Goal: Task Accomplishment & Management: Use online tool/utility

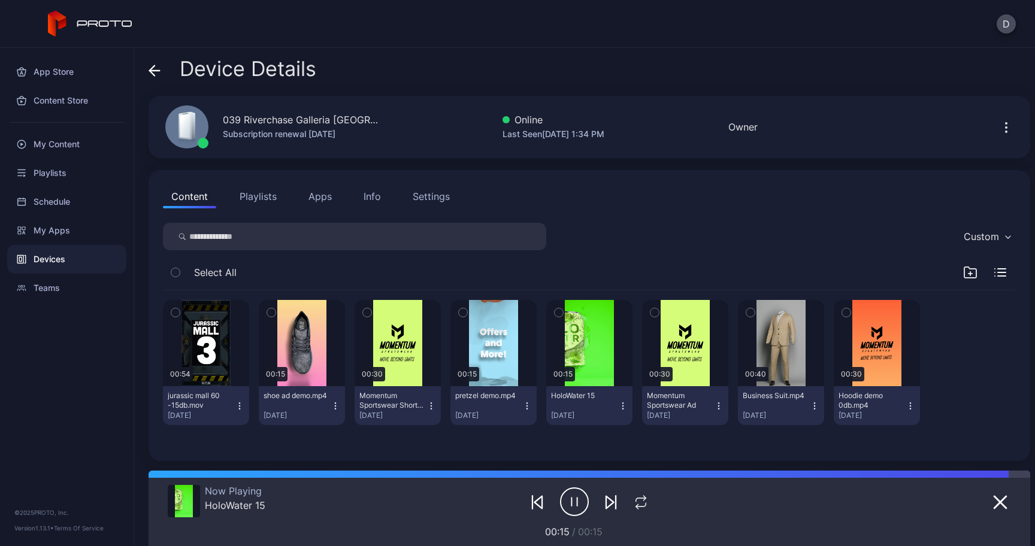
click at [158, 69] on icon at bounding box center [155, 71] width 12 height 12
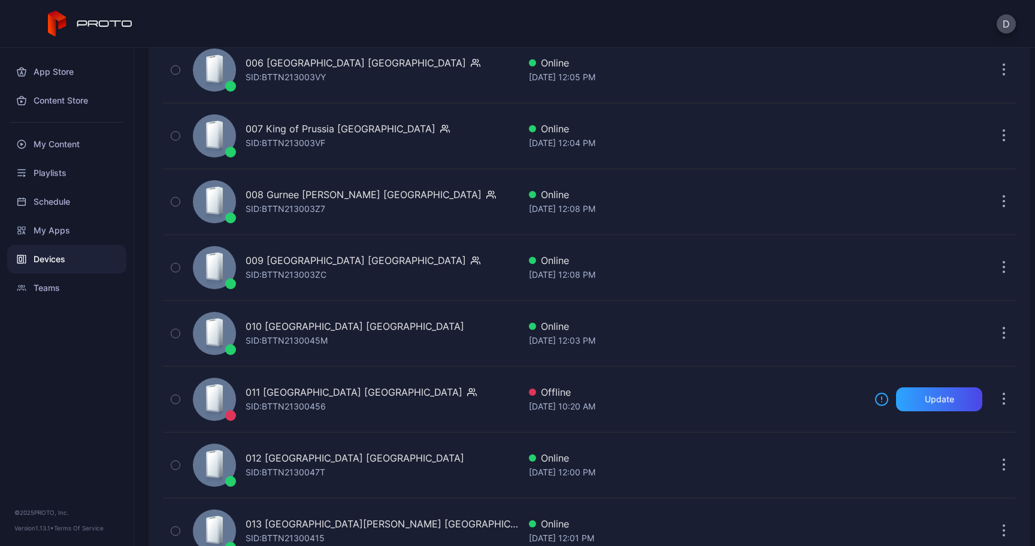
scroll to position [559, 0]
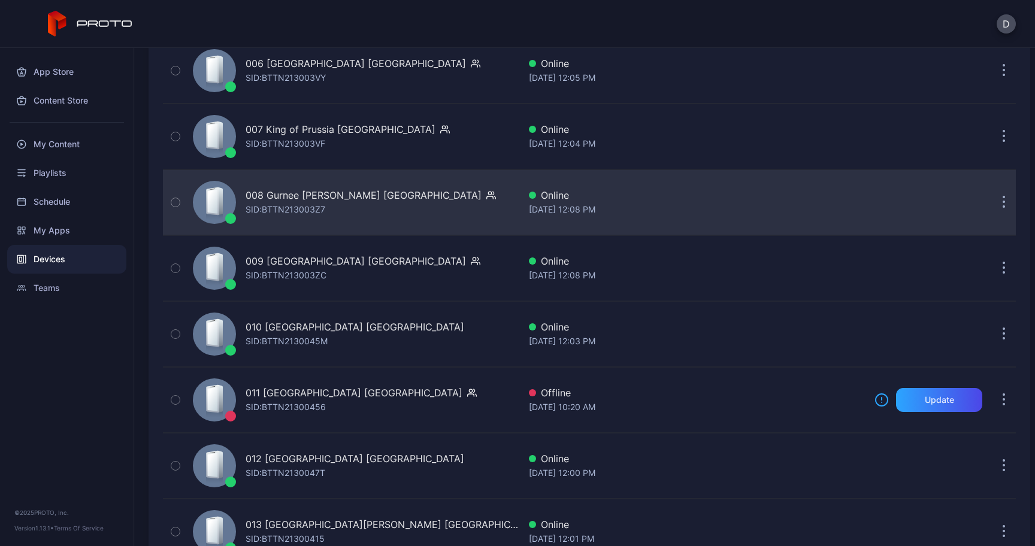
click at [257, 213] on div "SID: BTTN213003Z7" at bounding box center [286, 209] width 80 height 14
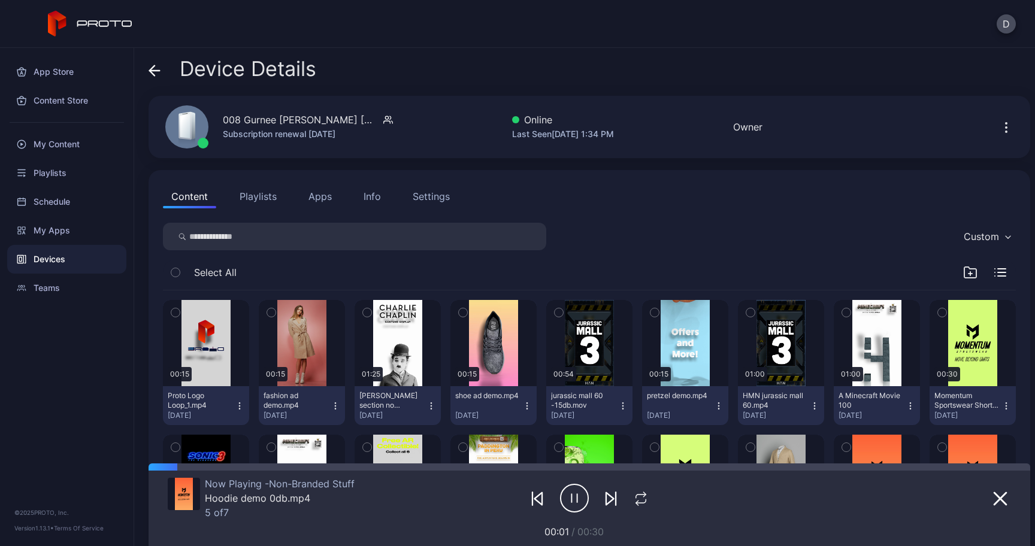
click at [158, 77] on icon at bounding box center [155, 71] width 12 height 12
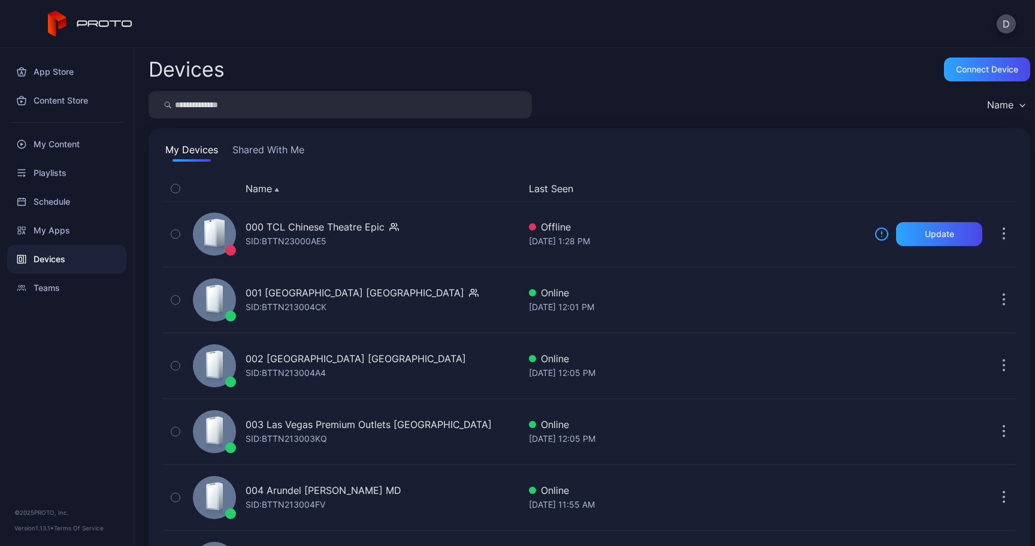
scroll to position [559, 0]
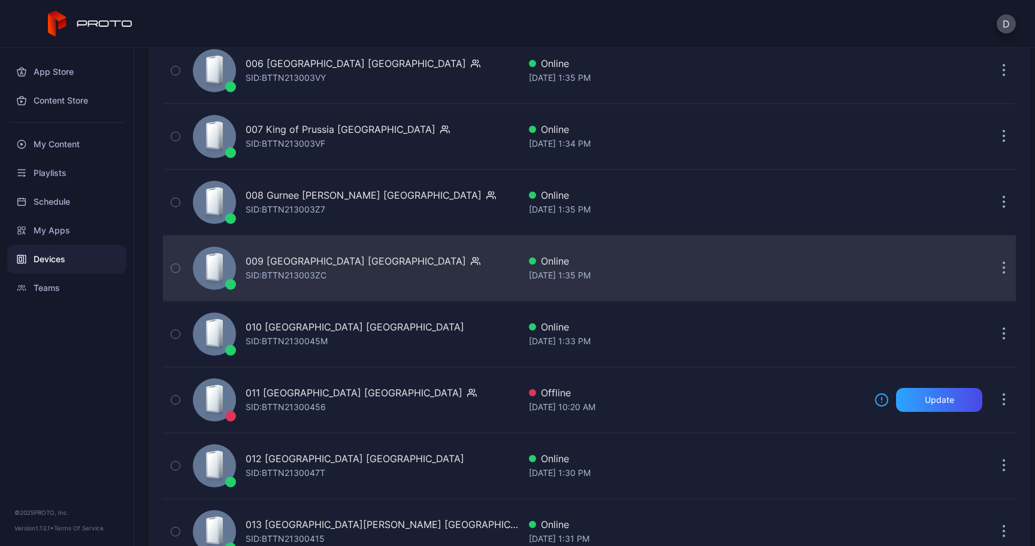
click at [289, 274] on div "SID: BTTN213003ZC" at bounding box center [286, 275] width 81 height 14
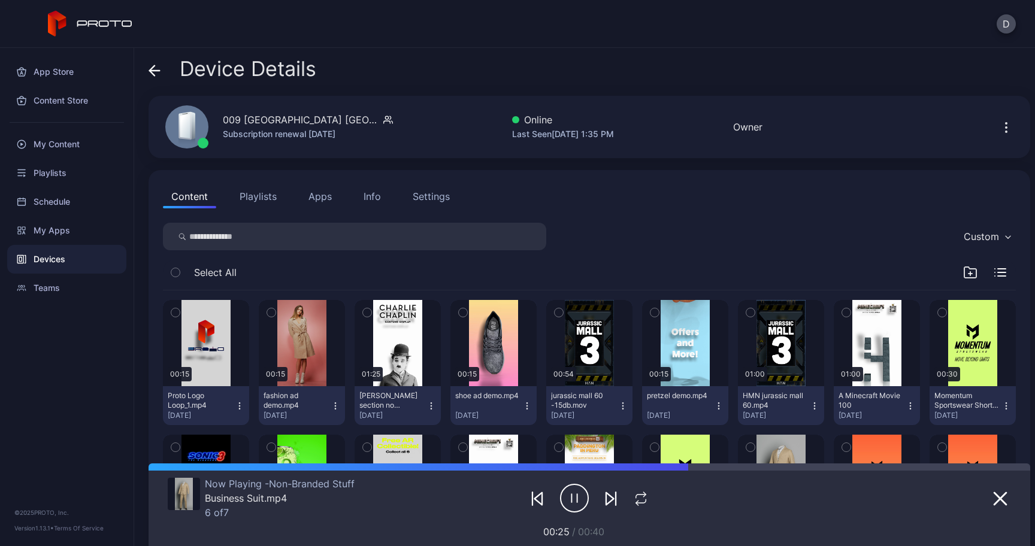
click at [161, 69] on div "Device Details" at bounding box center [233, 72] width 168 height 29
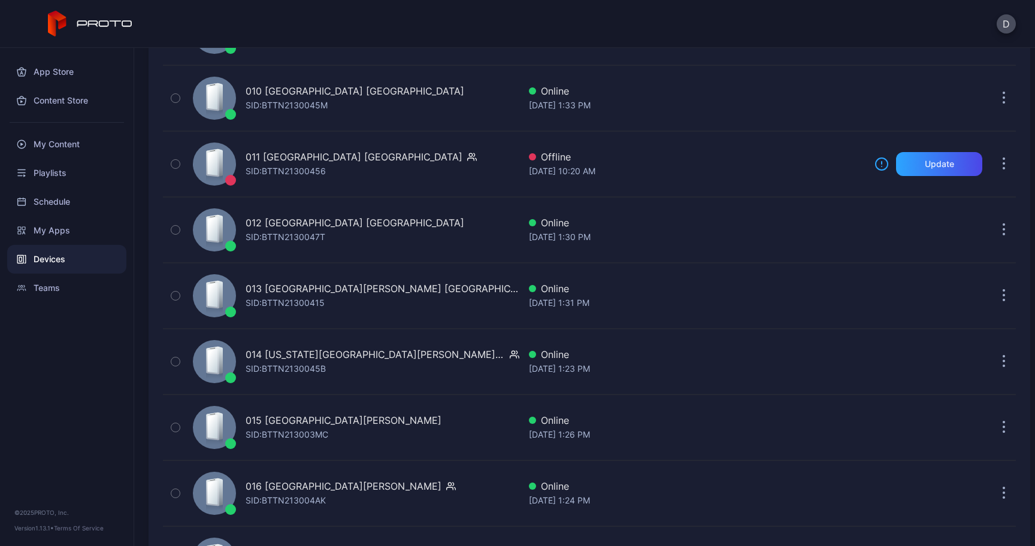
scroll to position [802, 0]
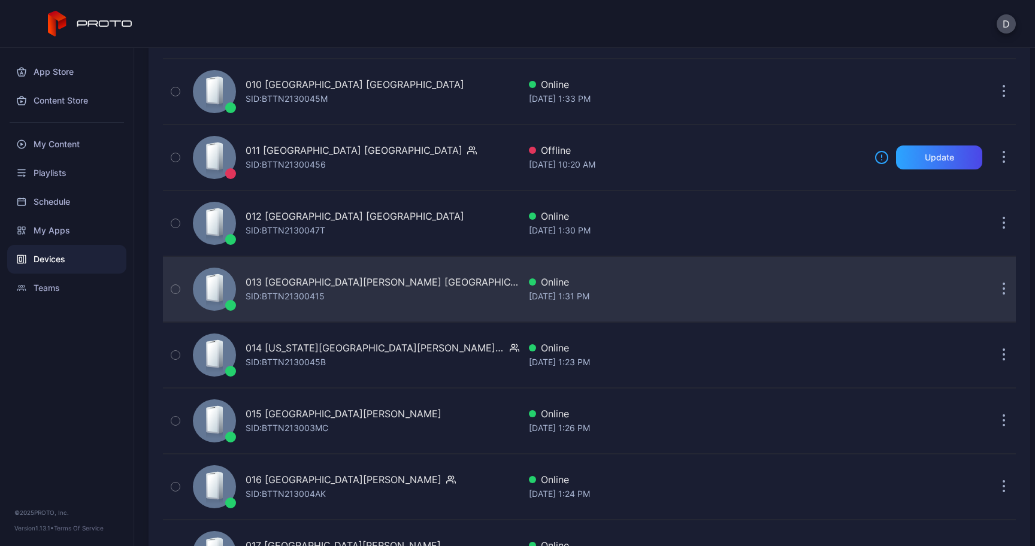
click at [314, 287] on div "013 Potomac Mills VA" at bounding box center [383, 282] width 274 height 14
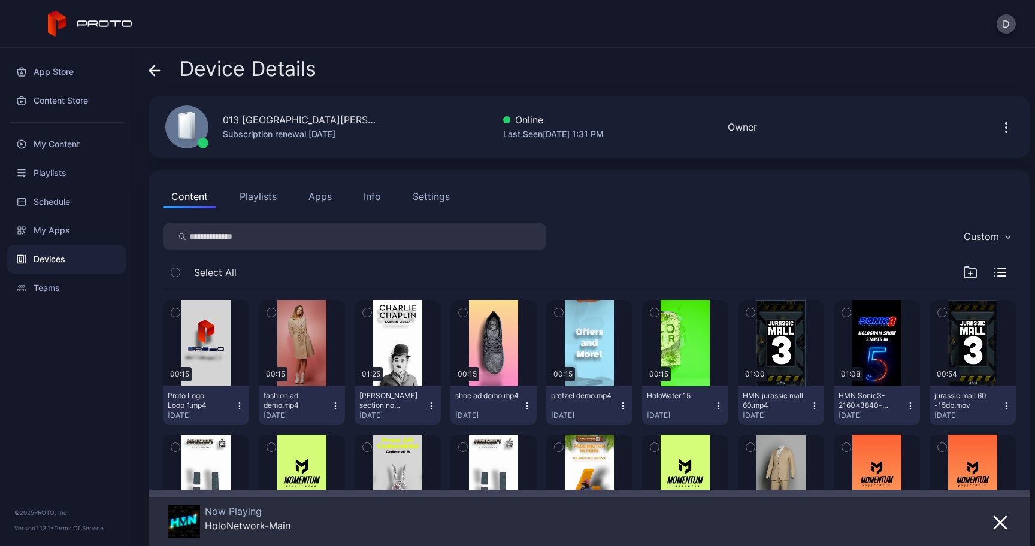
click at [999, 132] on icon "button" at bounding box center [1006, 127] width 14 height 14
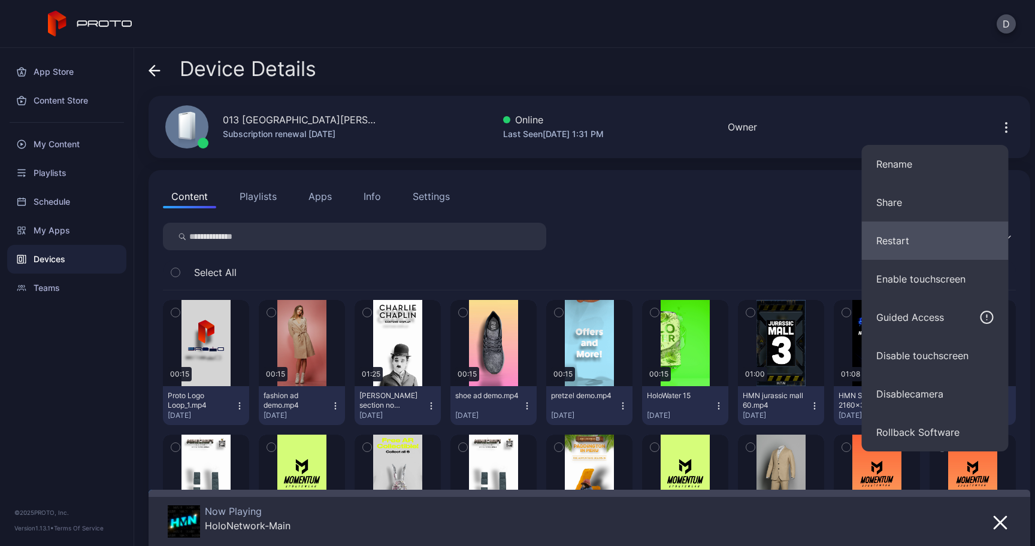
click at [919, 241] on button "Restart" at bounding box center [935, 241] width 147 height 38
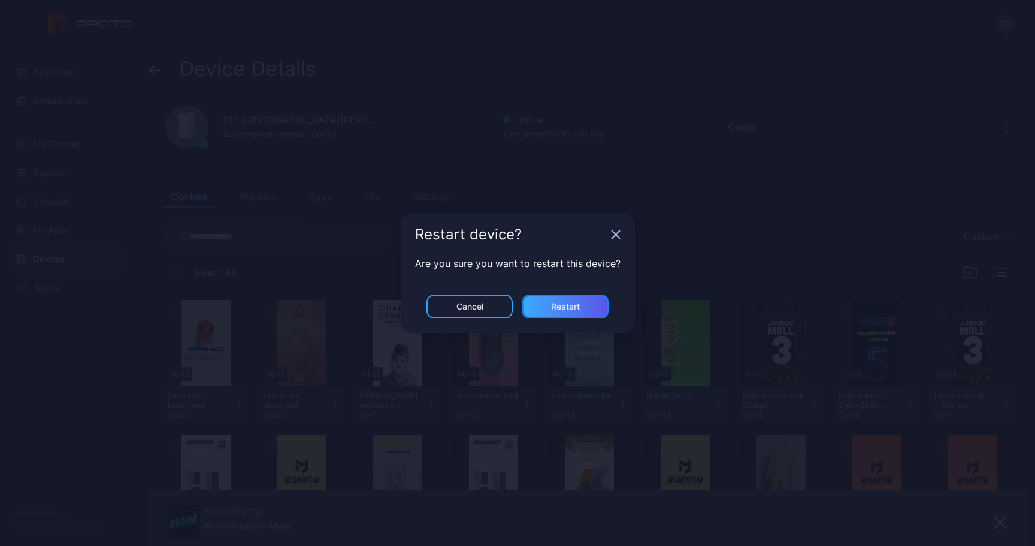
click at [580, 309] on div "Restart" at bounding box center [565, 307] width 29 height 10
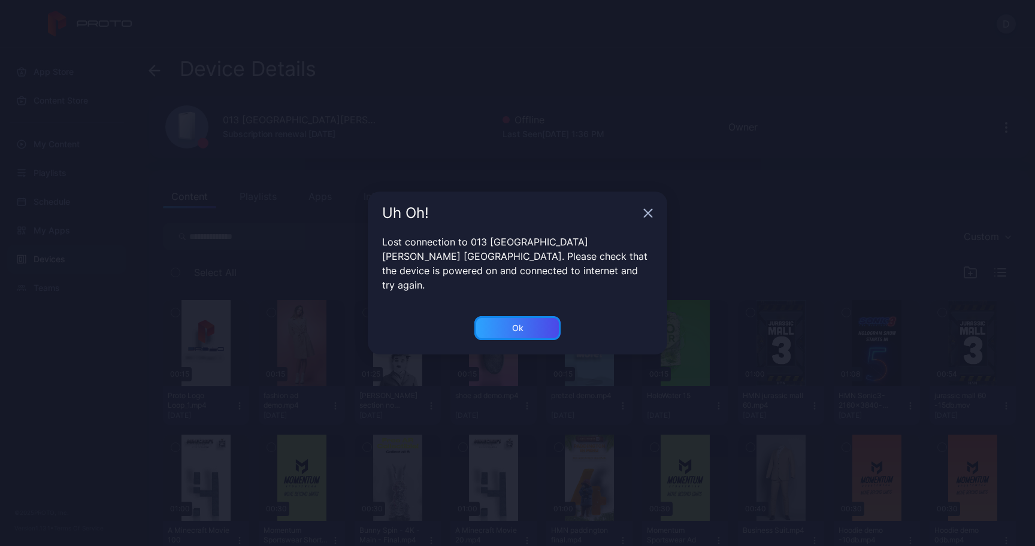
click at [510, 323] on div "Ok" at bounding box center [517, 328] width 86 height 24
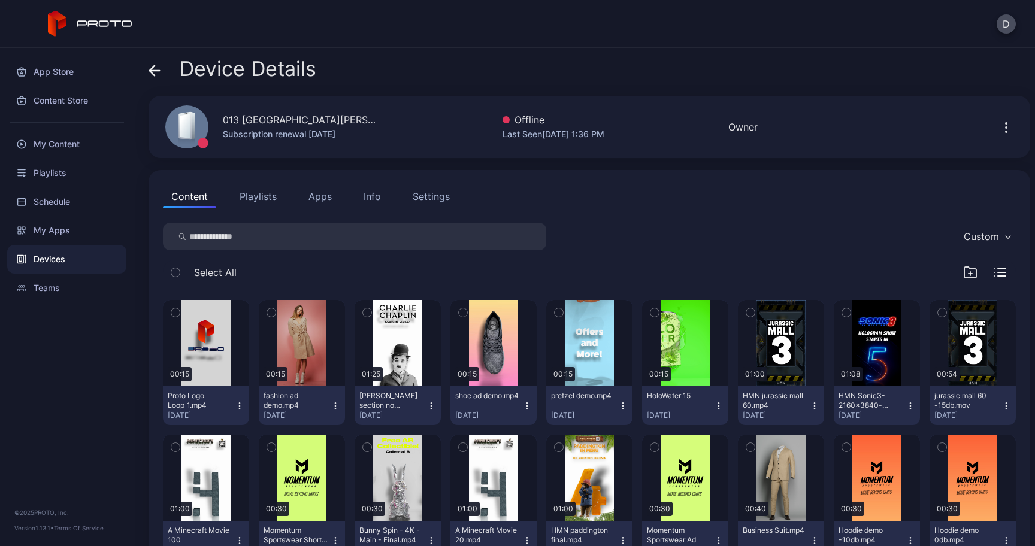
click at [157, 73] on icon at bounding box center [155, 71] width 12 height 12
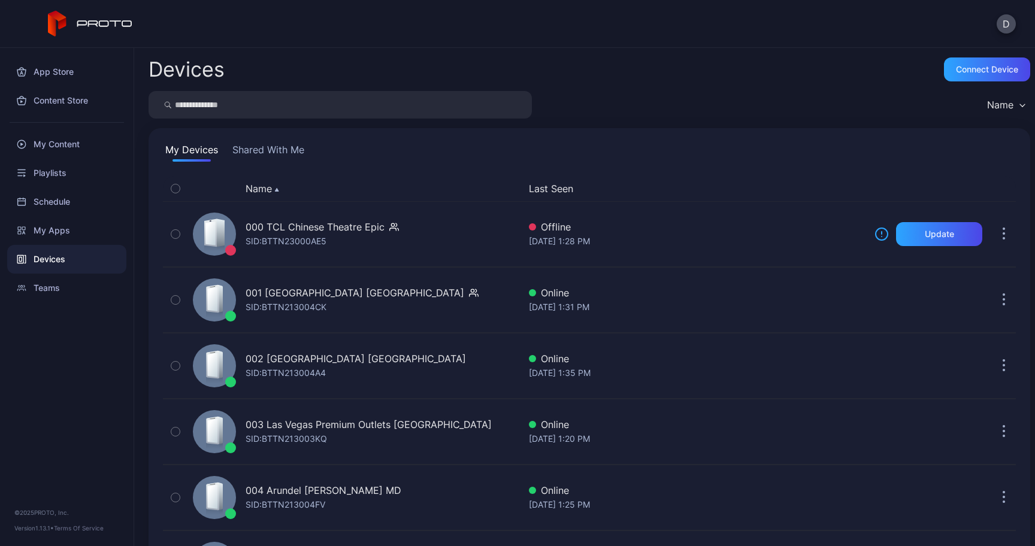
scroll to position [802, 0]
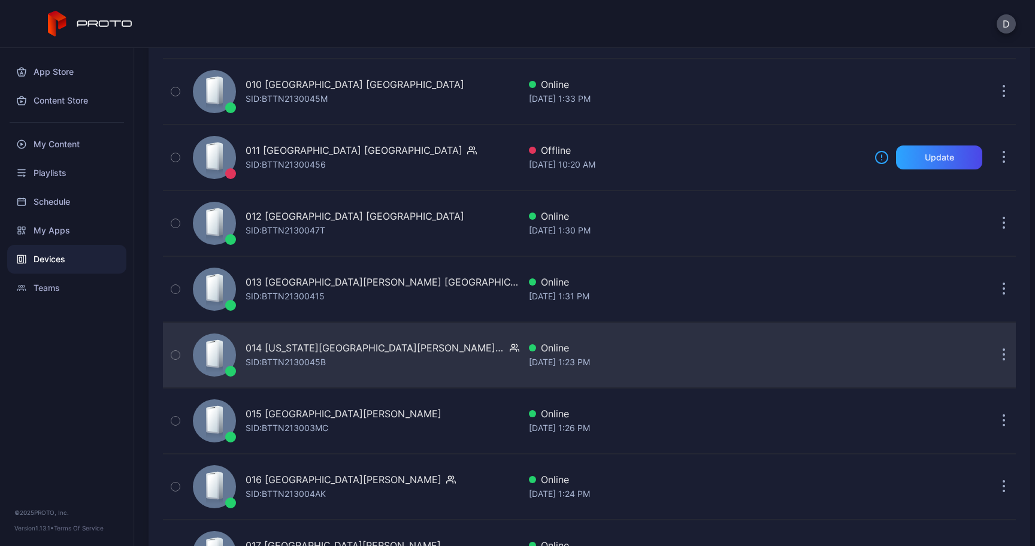
click at [331, 347] on div "014 Arizona Mills AZ" at bounding box center [375, 348] width 259 height 14
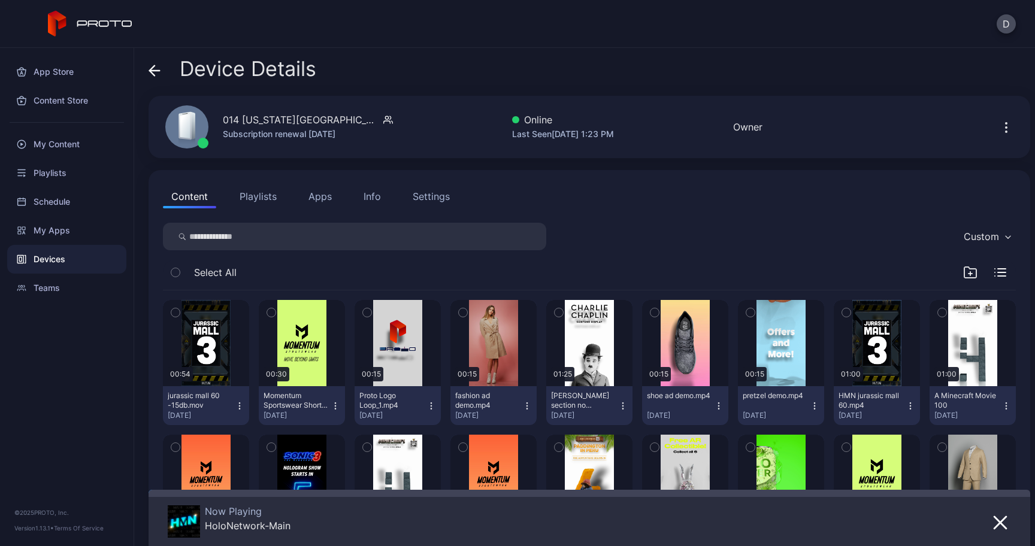
click at [997, 135] on button "button" at bounding box center [1006, 127] width 19 height 24
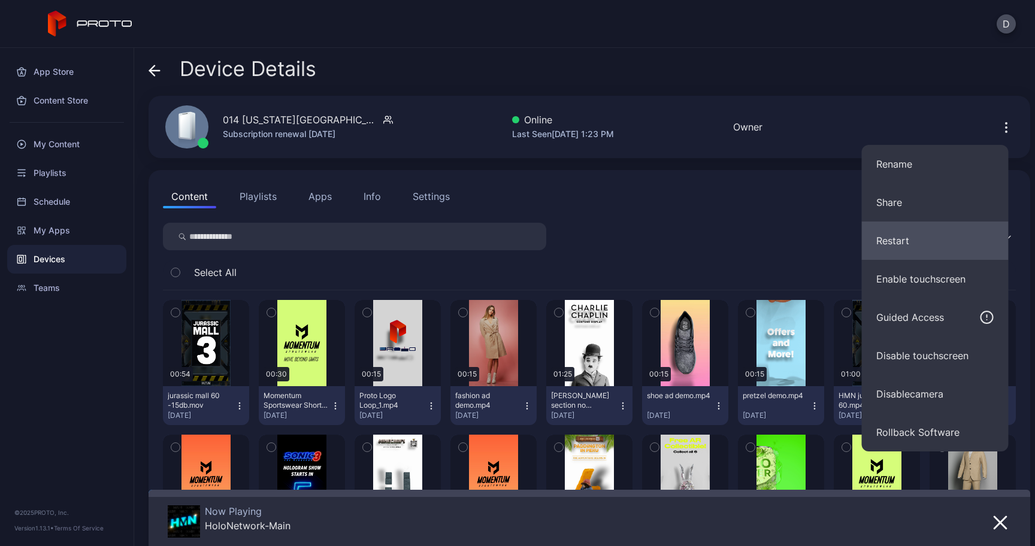
click at [914, 237] on button "Restart" at bounding box center [935, 241] width 147 height 38
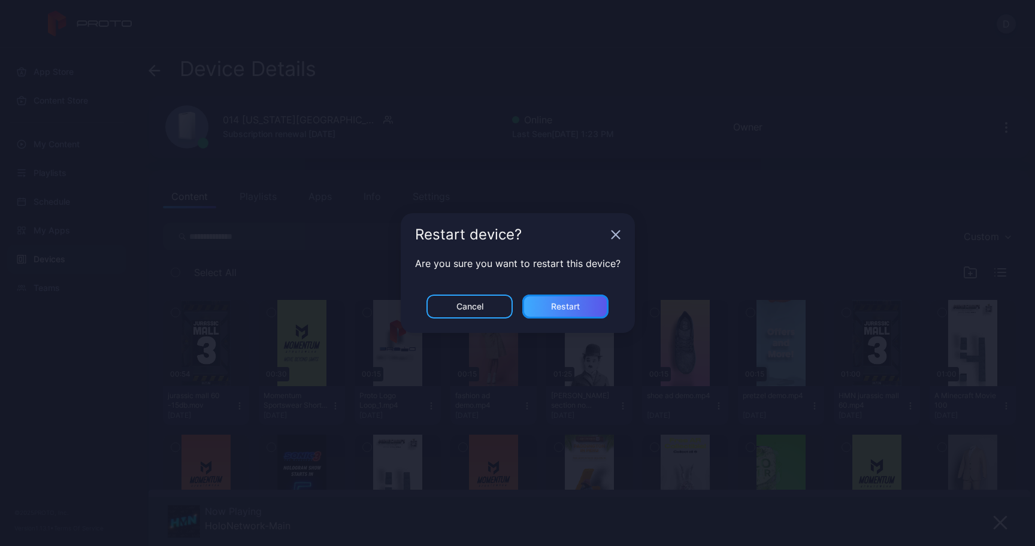
click at [568, 311] on div "Restart" at bounding box center [565, 307] width 29 height 10
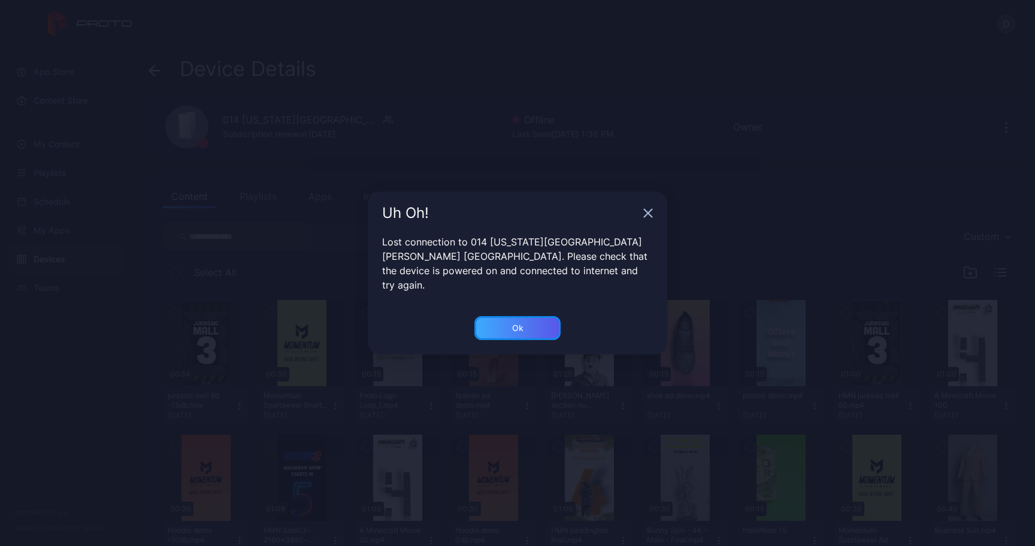
click at [495, 316] on div "Ok" at bounding box center [517, 328] width 86 height 24
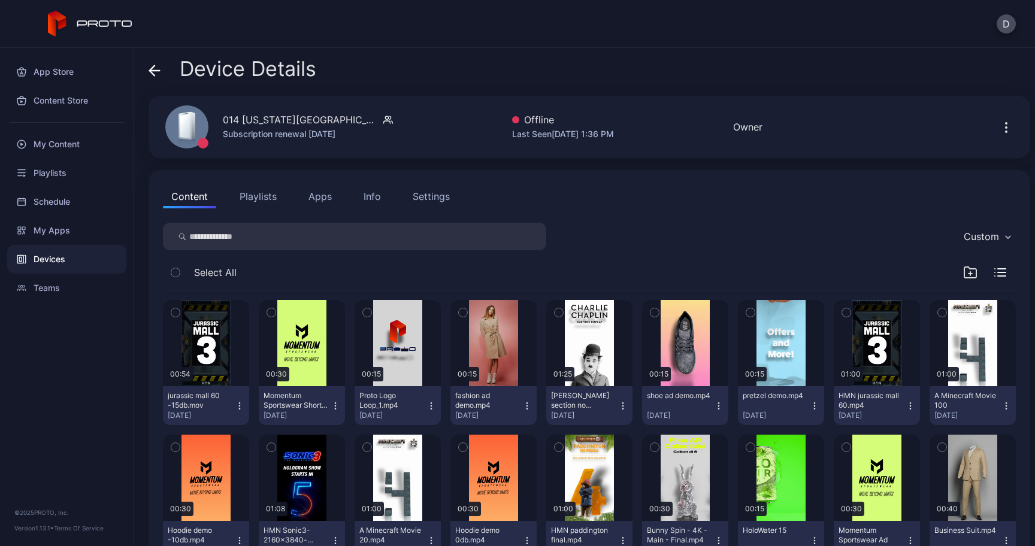
click at [150, 74] on icon at bounding box center [155, 71] width 12 height 12
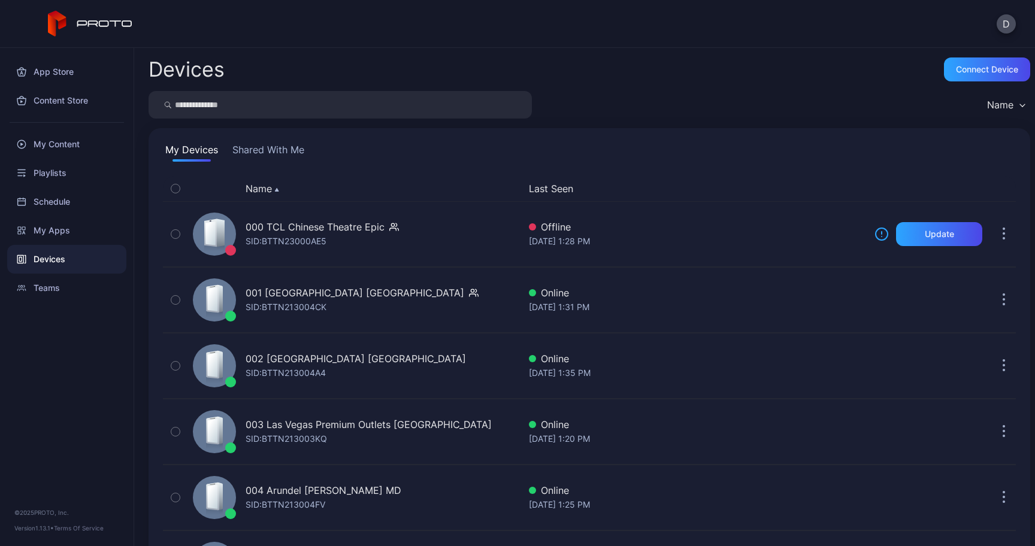
scroll to position [802, 0]
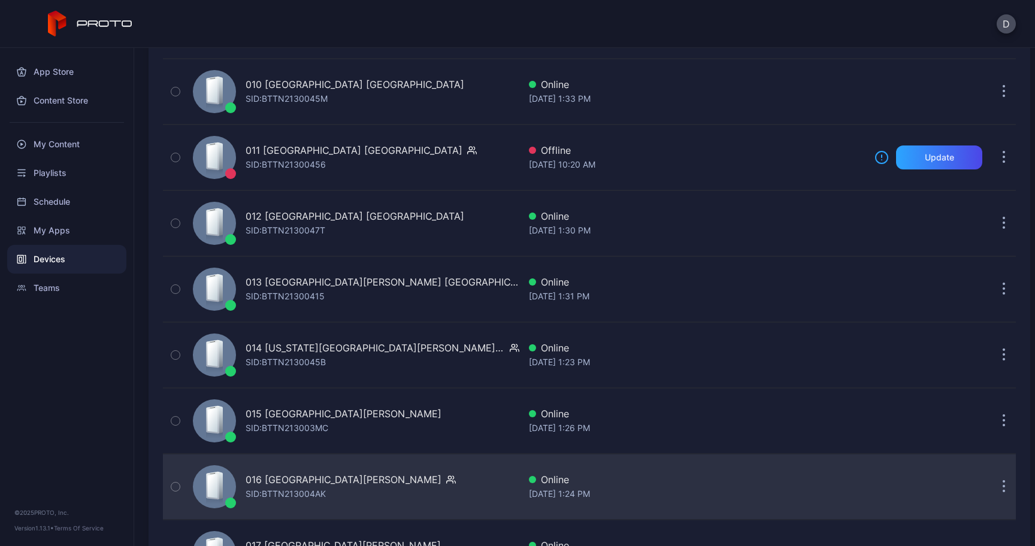
click at [276, 461] on div "016 Opry Mills TN SID: BTTN213004AK" at bounding box center [353, 487] width 331 height 60
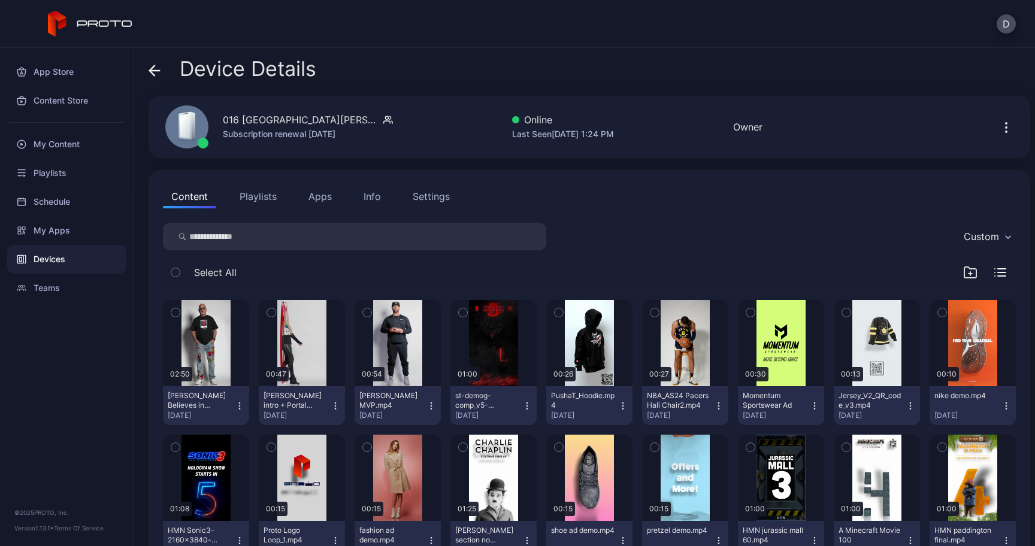
click at [328, 199] on button "Apps" at bounding box center [320, 197] width 40 height 24
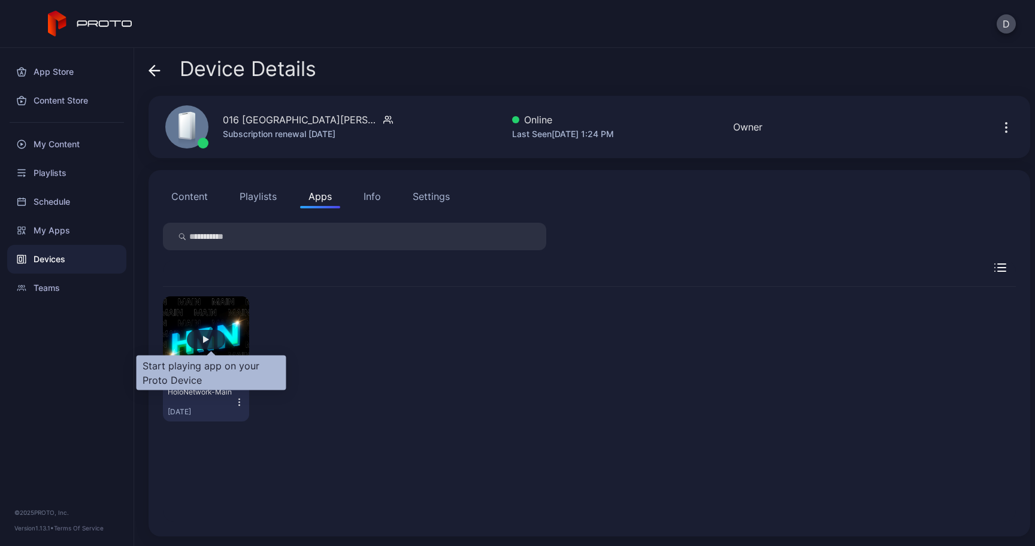
click at [205, 340] on div "button" at bounding box center [206, 339] width 38 height 19
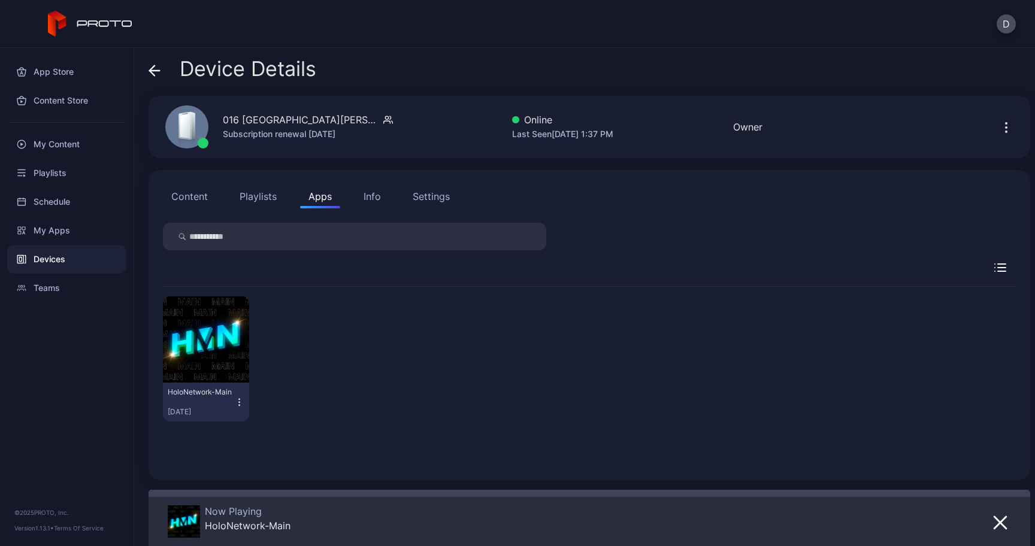
click at [158, 71] on icon at bounding box center [155, 71] width 12 height 12
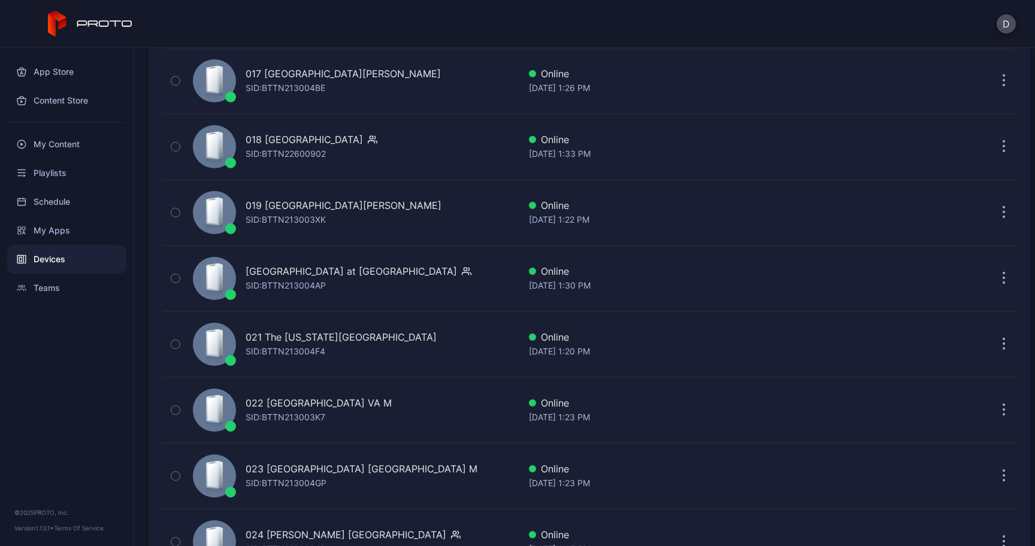
scroll to position [1275, 0]
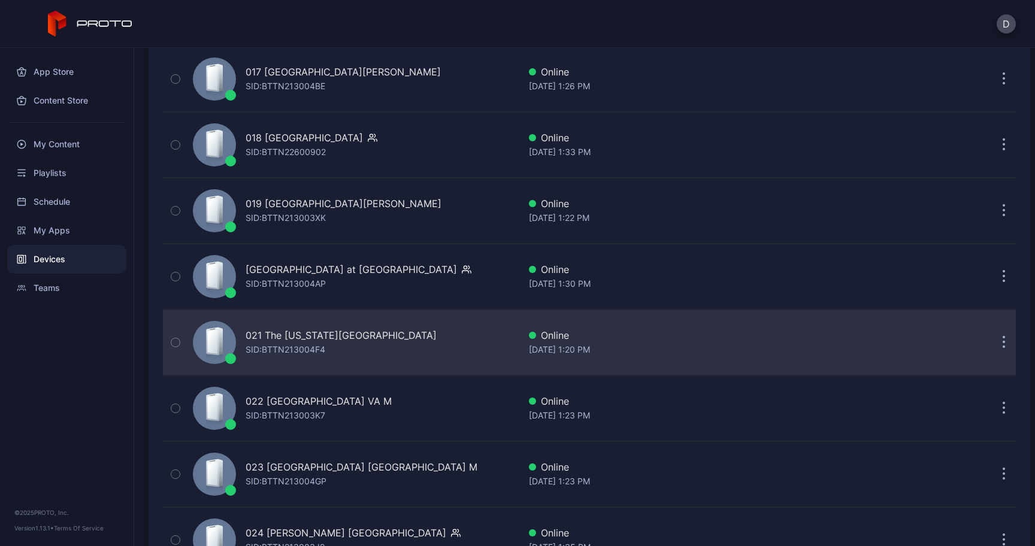
click at [266, 334] on div "021 The Florida Mall FL" at bounding box center [341, 335] width 191 height 14
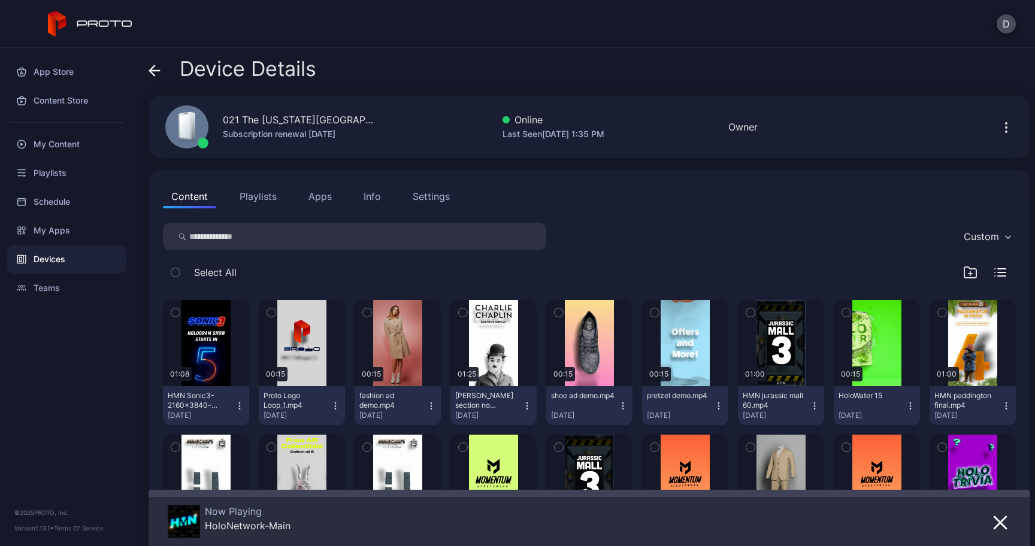
click at [999, 132] on icon "button" at bounding box center [1006, 127] width 14 height 14
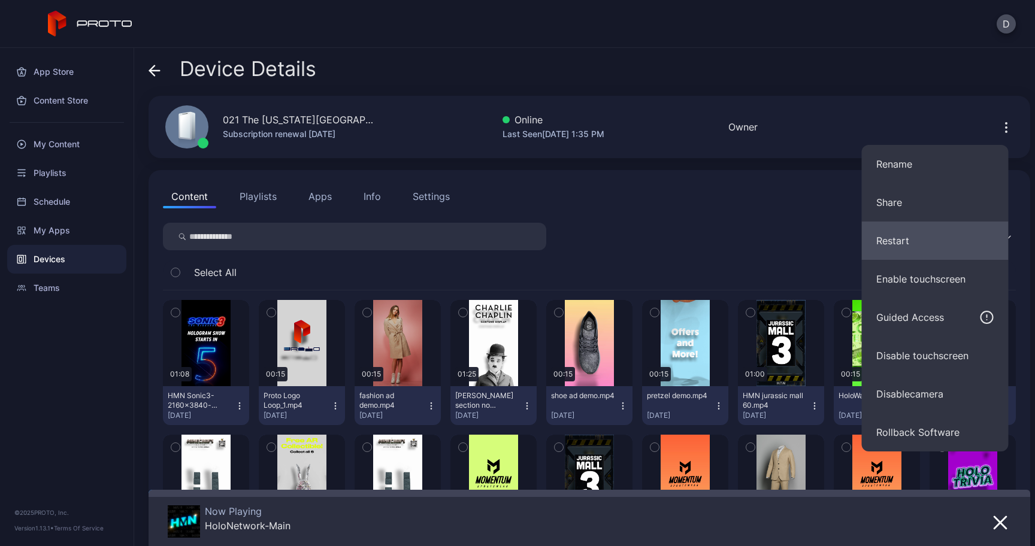
click at [915, 242] on button "Restart" at bounding box center [935, 241] width 147 height 38
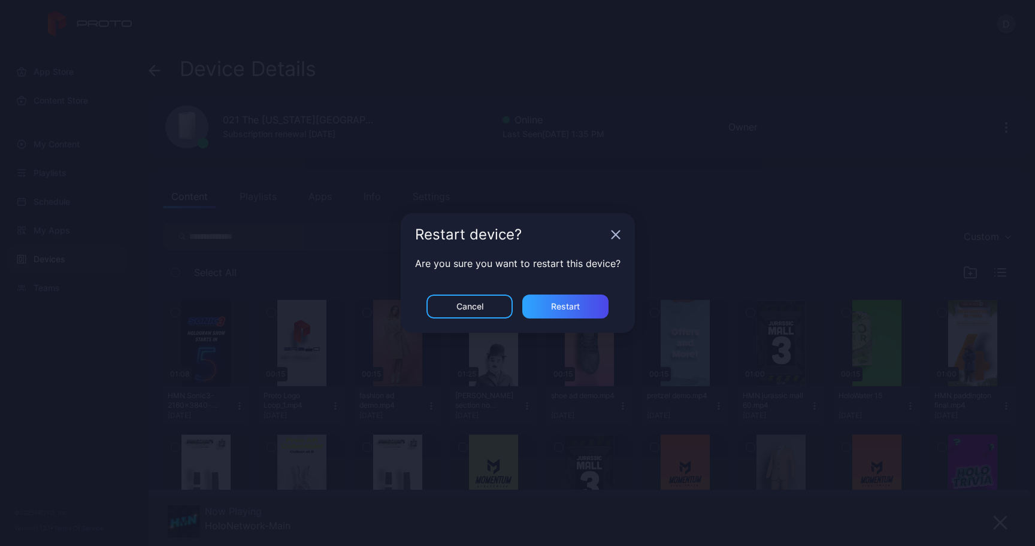
click at [553, 325] on div "Cancel Restart" at bounding box center [518, 314] width 234 height 38
click at [553, 305] on div "Restart" at bounding box center [565, 307] width 29 height 10
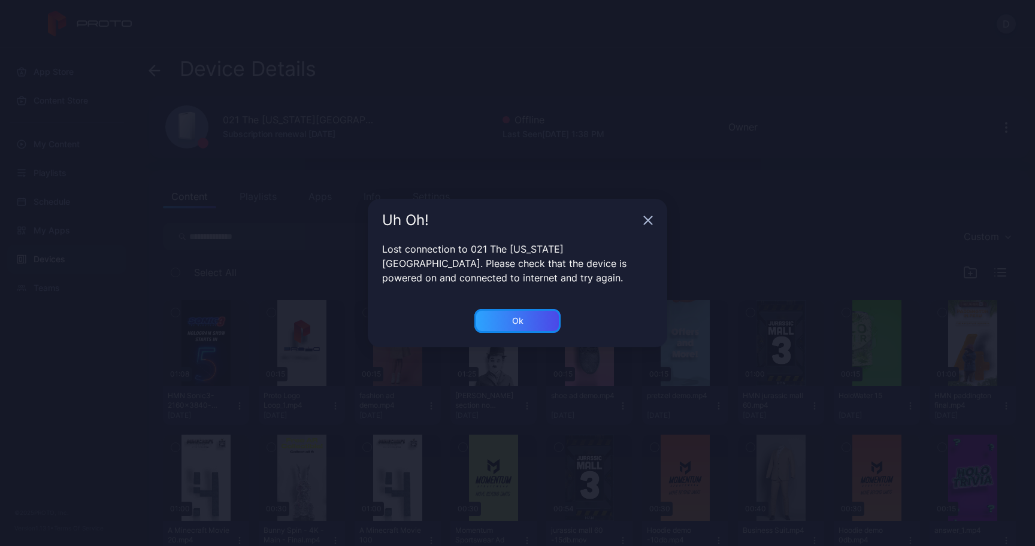
click at [503, 323] on div "Ok" at bounding box center [517, 321] width 86 height 24
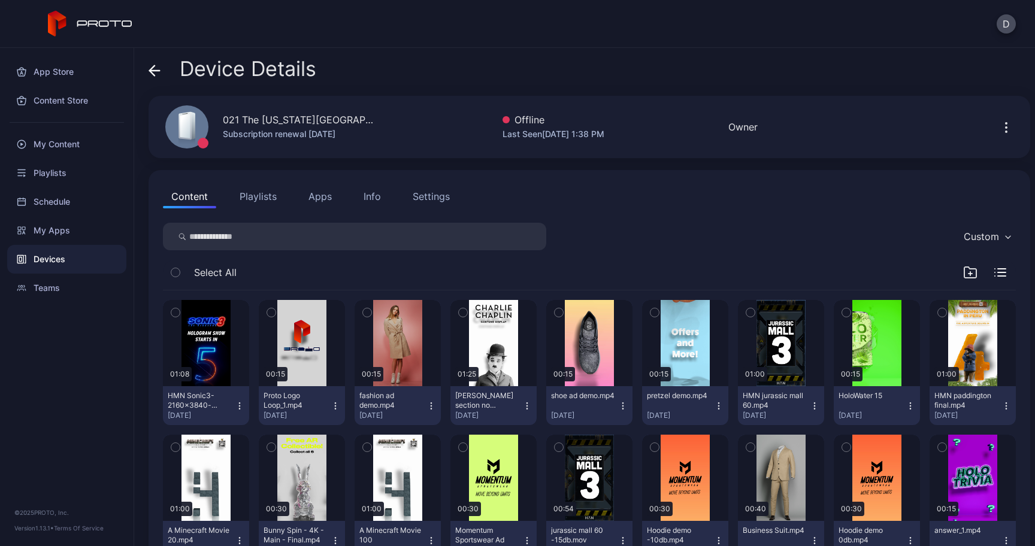
click at [162, 68] on div "Device Details" at bounding box center [233, 72] width 168 height 29
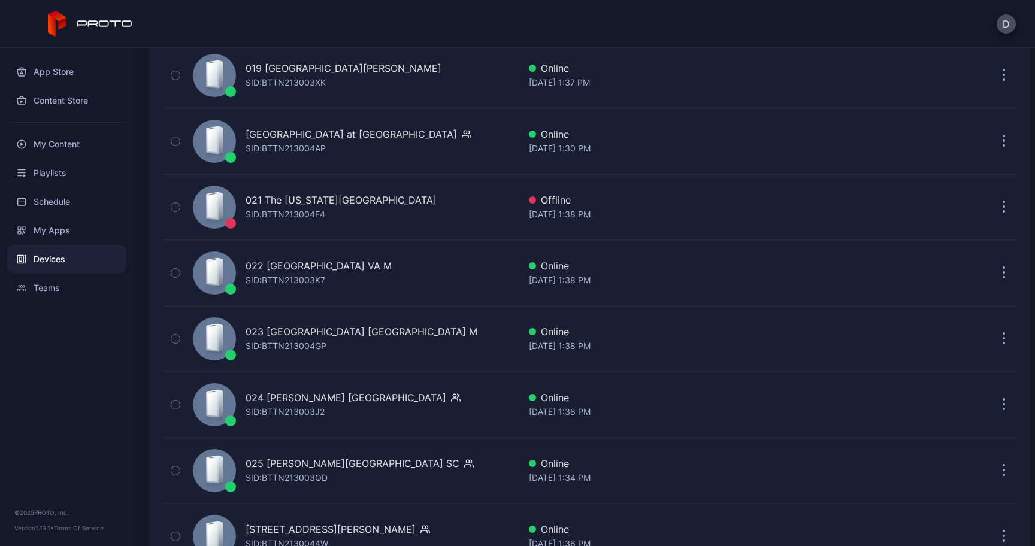
scroll to position [1455, 0]
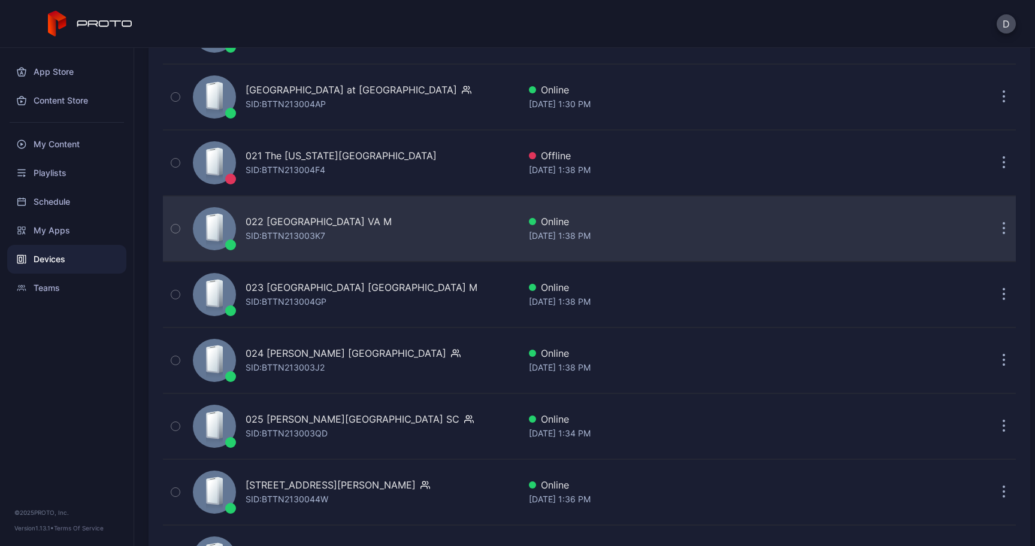
click at [328, 229] on div "022 Tysons Corner Center VA M SID: BTTN213003K7" at bounding box center [319, 228] width 146 height 29
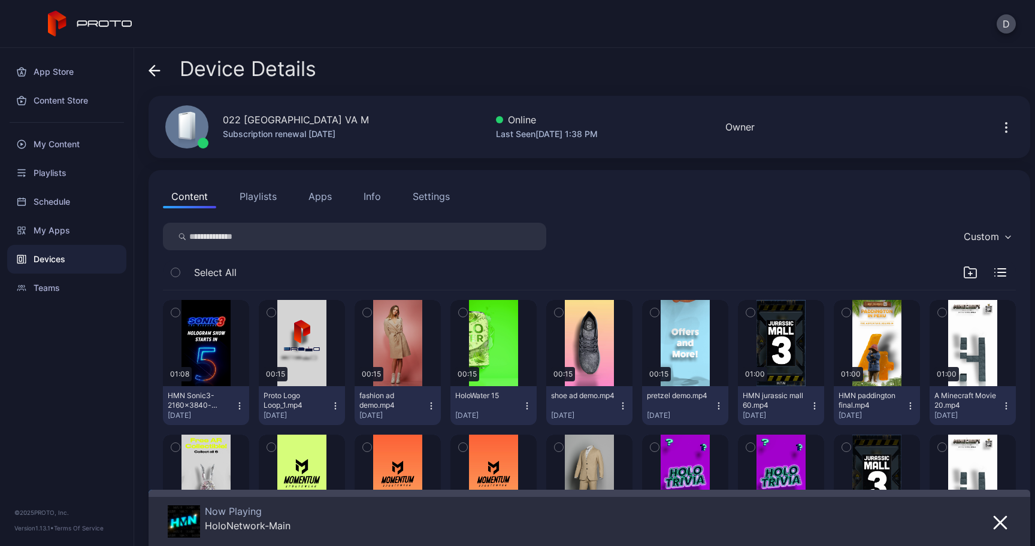
click at [999, 130] on icon "button" at bounding box center [1006, 127] width 14 height 14
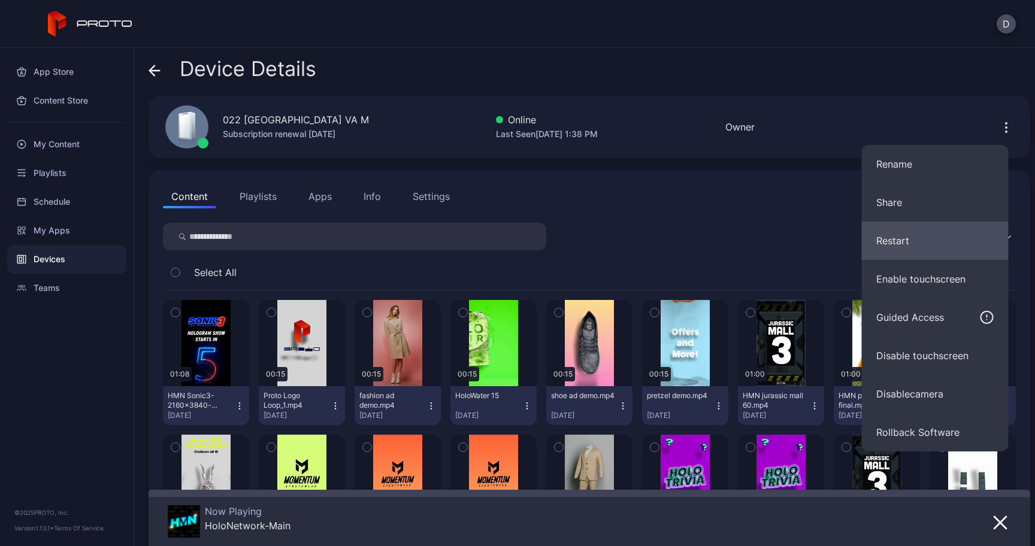
click at [933, 225] on button "Restart" at bounding box center [935, 241] width 147 height 38
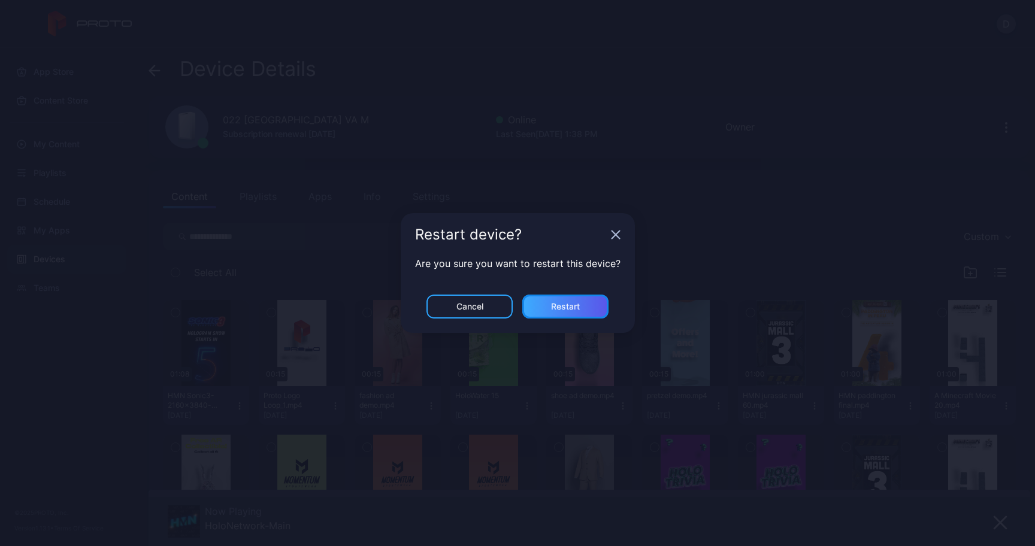
click at [594, 303] on div "Restart" at bounding box center [565, 307] width 86 height 24
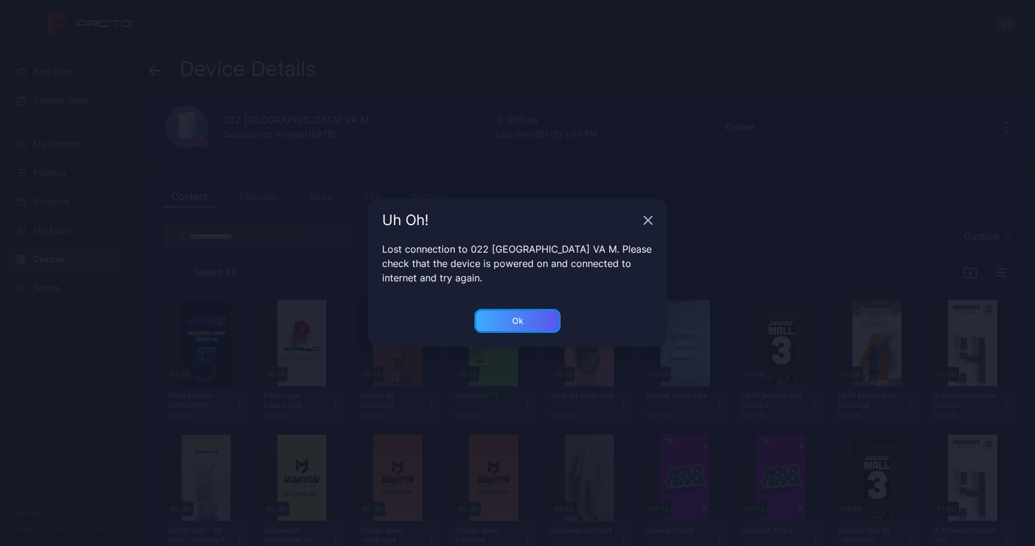
click at [519, 325] on div "Ok" at bounding box center [517, 321] width 11 height 10
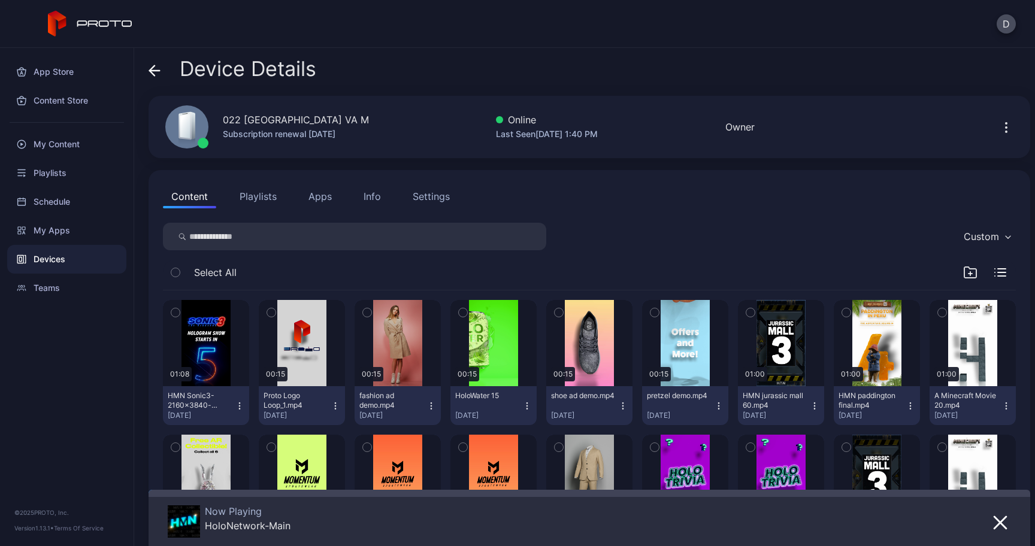
click at [150, 72] on icon at bounding box center [152, 70] width 5 height 10
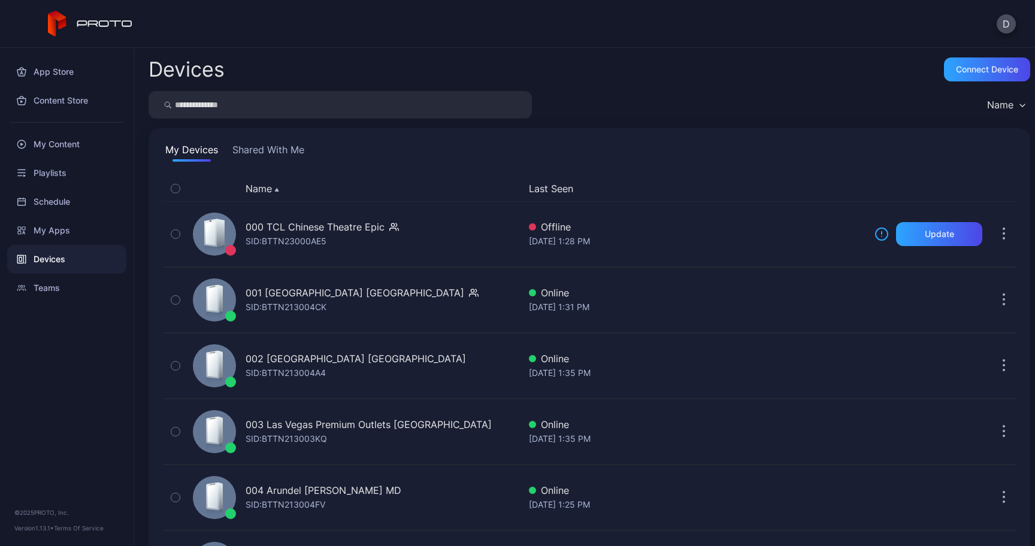
scroll to position [1455, 0]
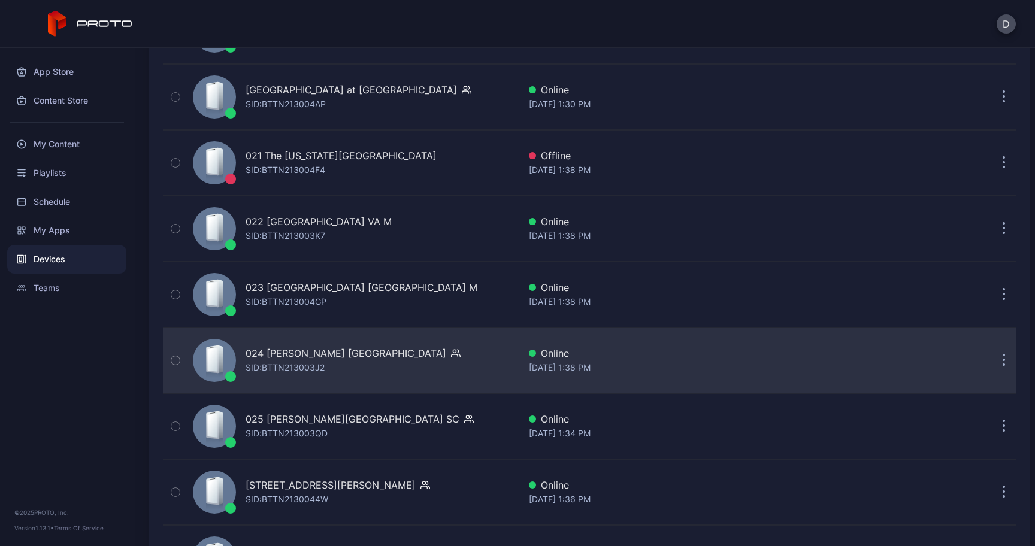
click at [271, 350] on div "024 Katy Mills TX" at bounding box center [346, 353] width 201 height 14
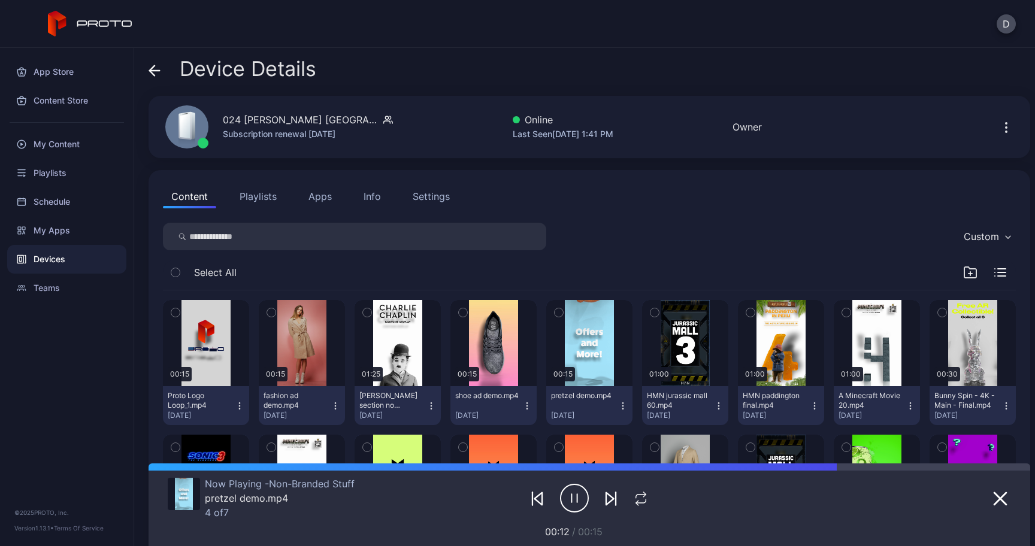
click at [162, 69] on div "Device Details" at bounding box center [233, 72] width 168 height 29
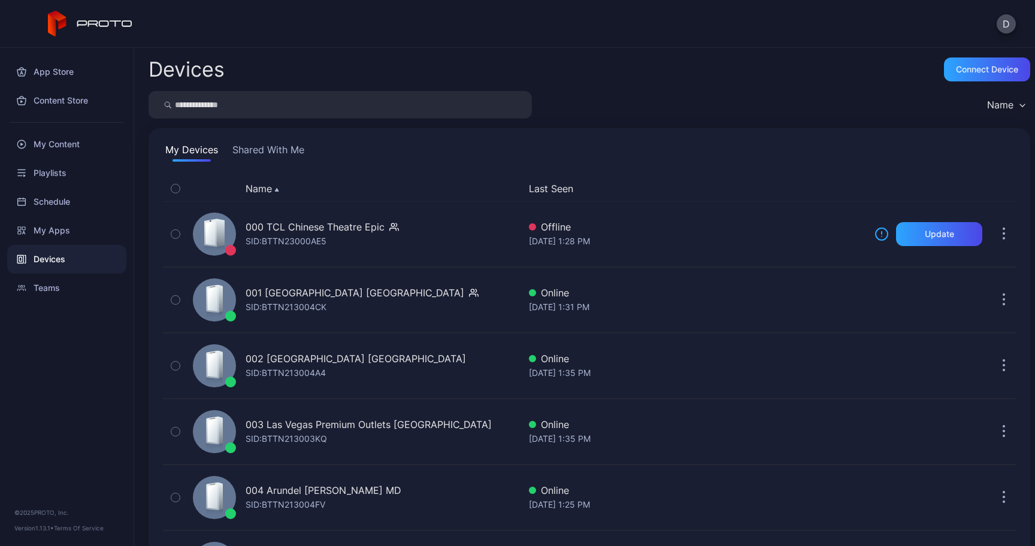
scroll to position [1455, 0]
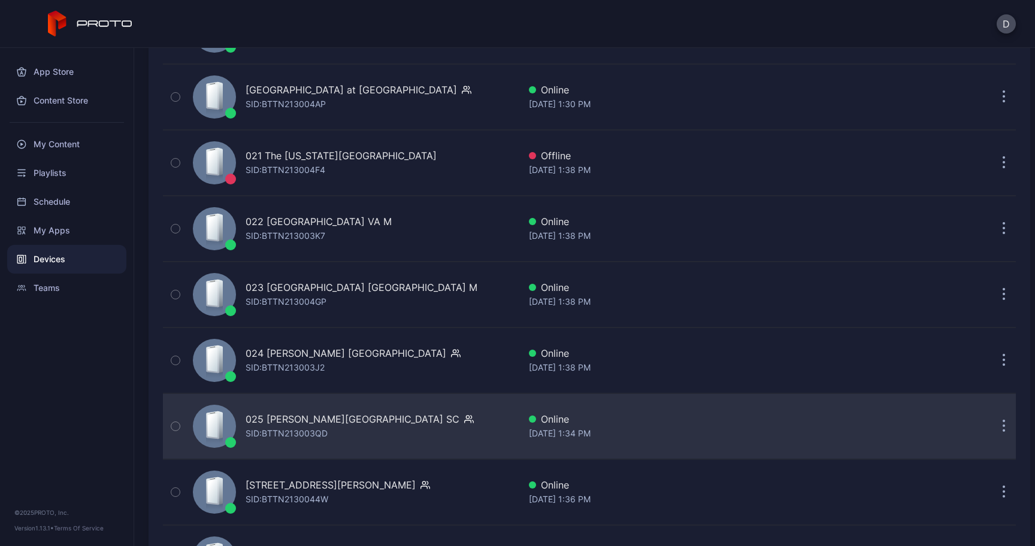
click at [289, 420] on div "025 Haywood Mall SC" at bounding box center [353, 419] width 214 height 14
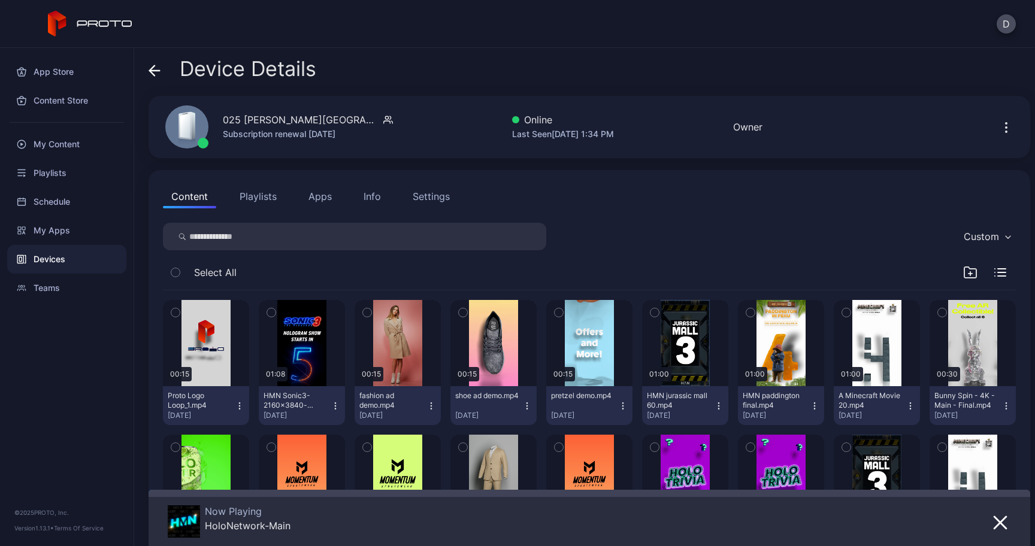
click at [999, 123] on icon "button" at bounding box center [1006, 127] width 14 height 14
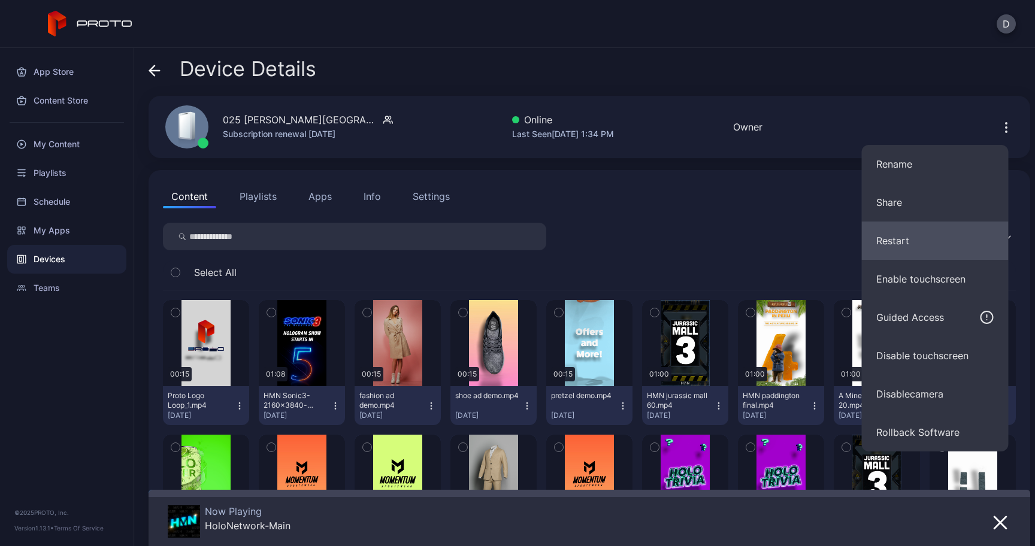
click at [924, 237] on button "Restart" at bounding box center [935, 241] width 147 height 38
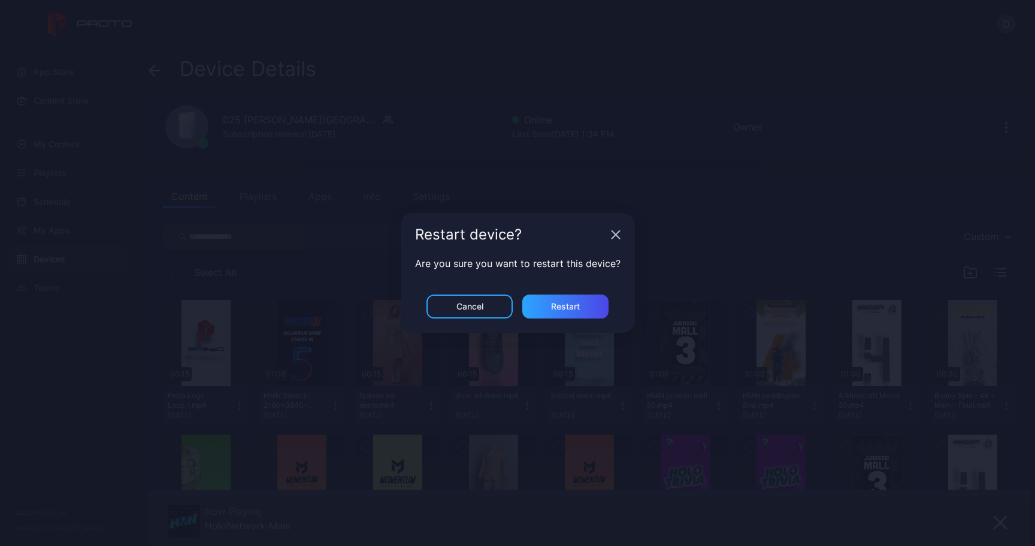
click at [669, 298] on div "Restart device? Are you sure you want to restart this device? Cancel Restart" at bounding box center [517, 273] width 1035 height 546
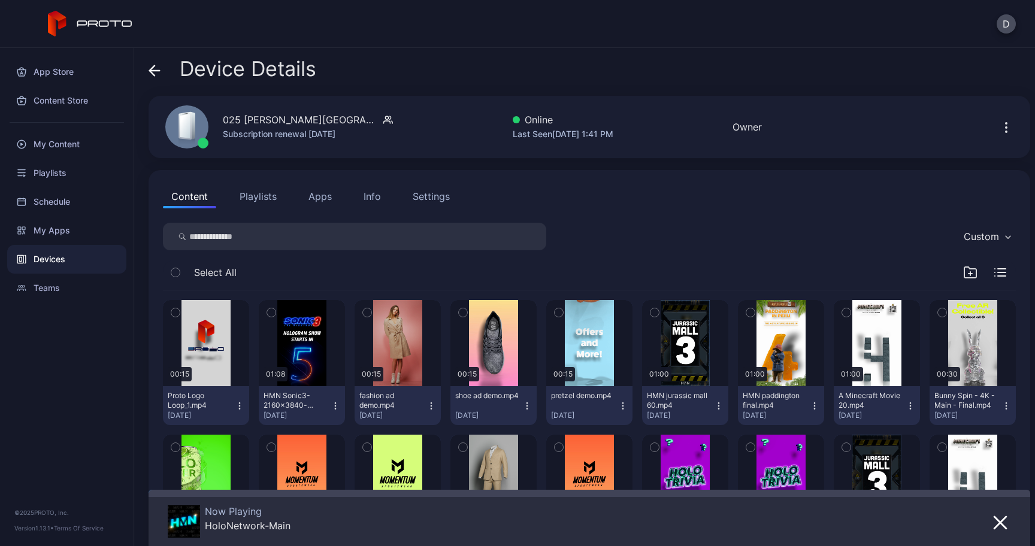
click at [156, 83] on div "Device Details" at bounding box center [233, 72] width 168 height 29
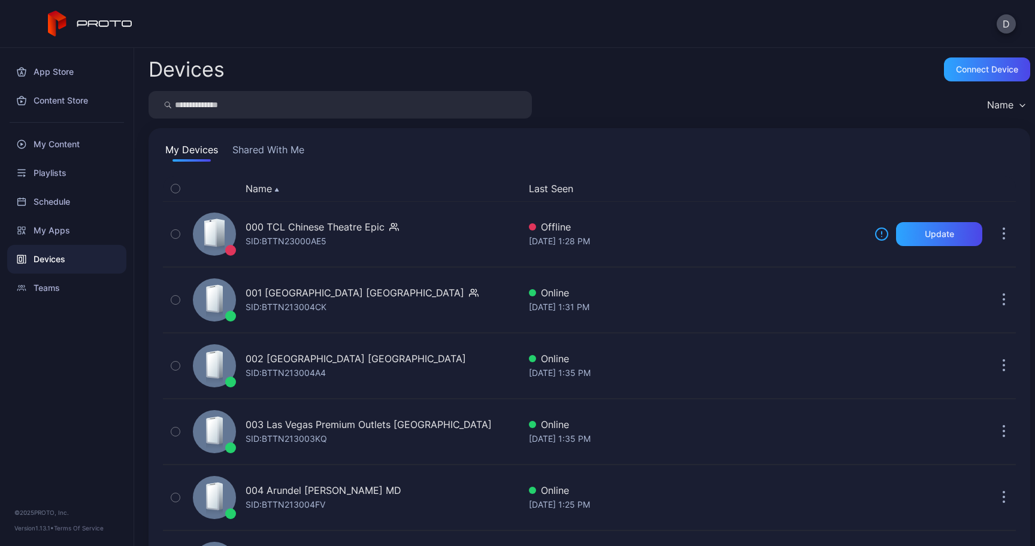
scroll to position [1455, 0]
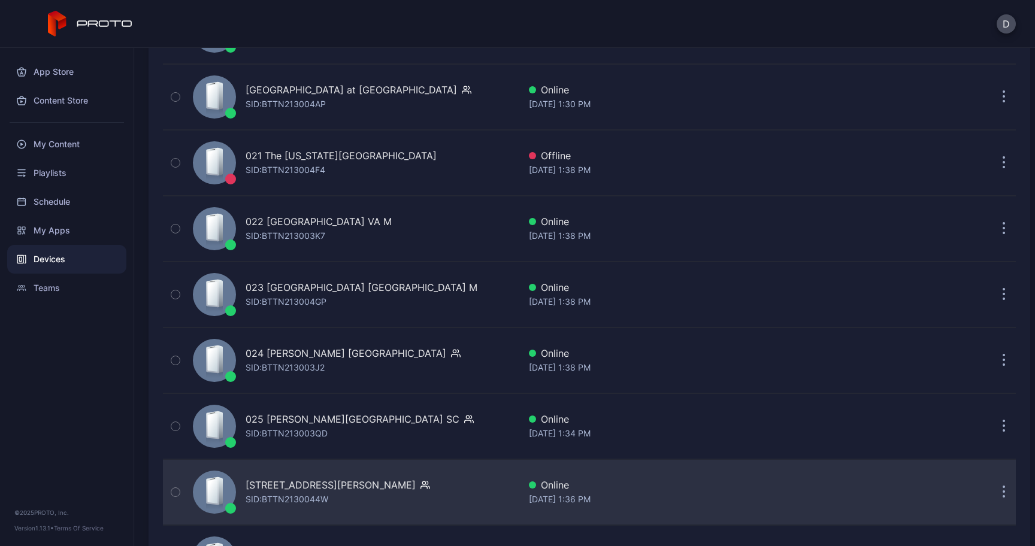
click at [269, 480] on div "026 Tyrone Square FL" at bounding box center [331, 485] width 170 height 14
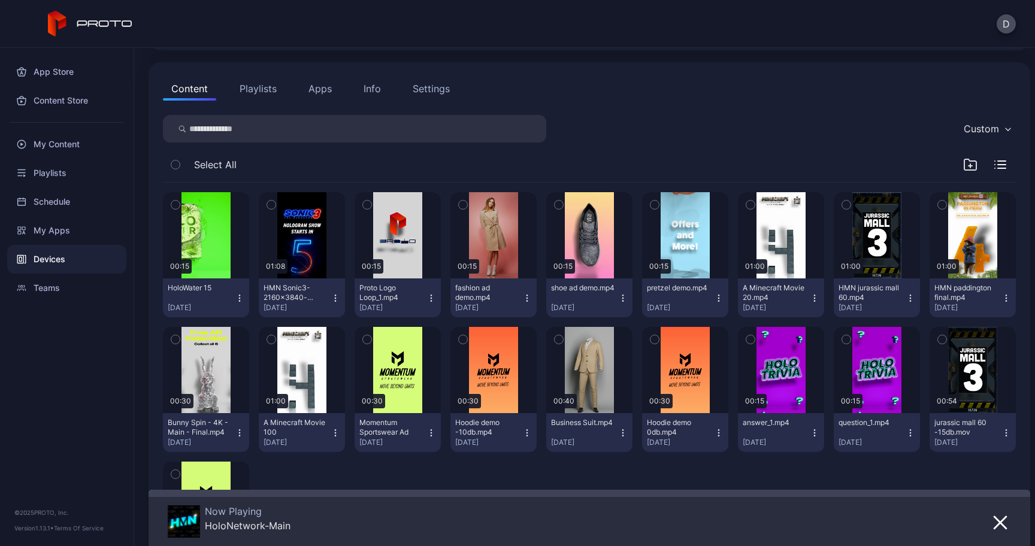
scroll to position [238, 0]
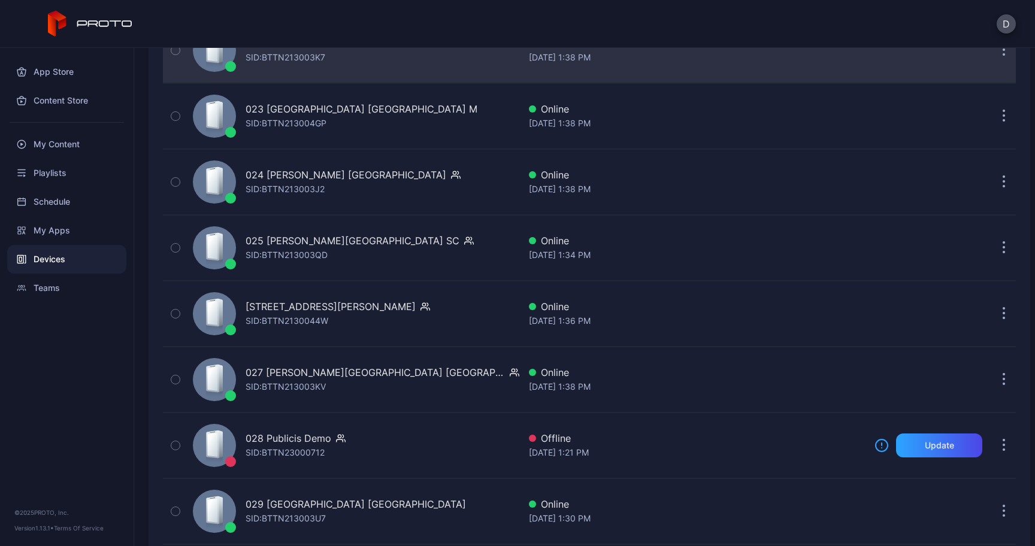
scroll to position [1656, 0]
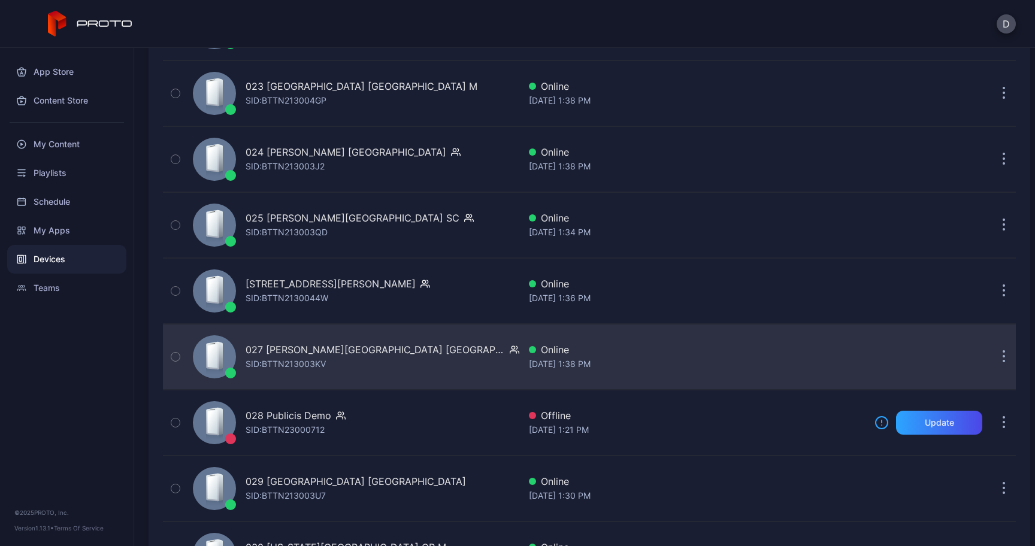
click at [282, 353] on div "027 Barton Creek Square TX" at bounding box center [375, 350] width 259 height 14
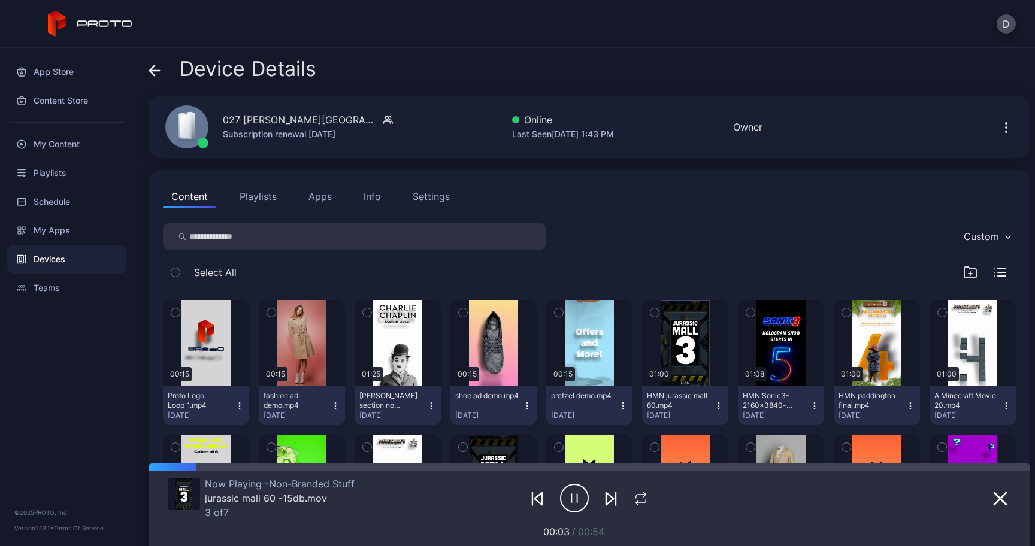
click at [155, 75] on icon at bounding box center [152, 70] width 5 height 10
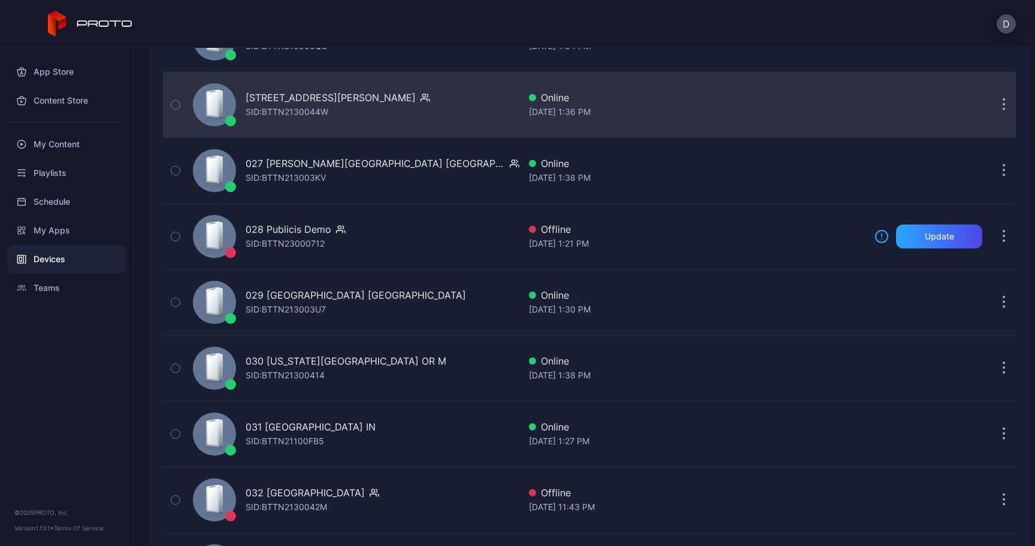
scroll to position [1856, 0]
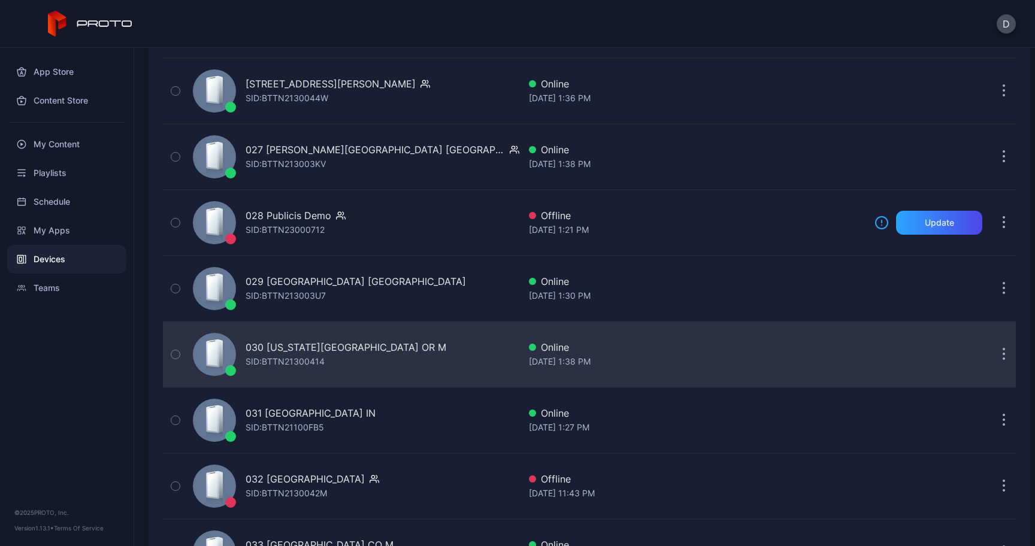
click at [242, 361] on div "030 Washington Square OR M SID: BTTN21300414" at bounding box center [353, 355] width 331 height 60
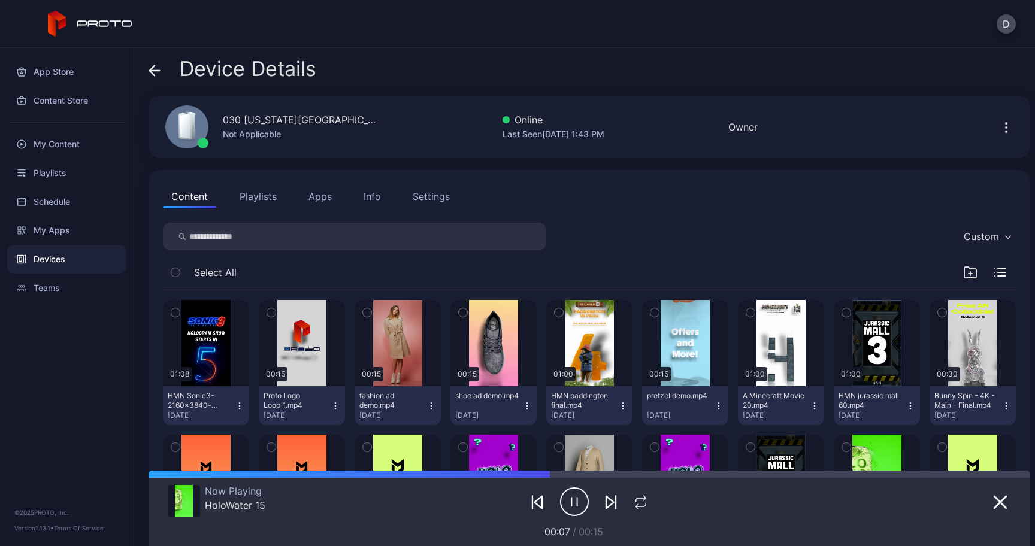
click at [153, 81] on div "Device Details" at bounding box center [233, 72] width 168 height 29
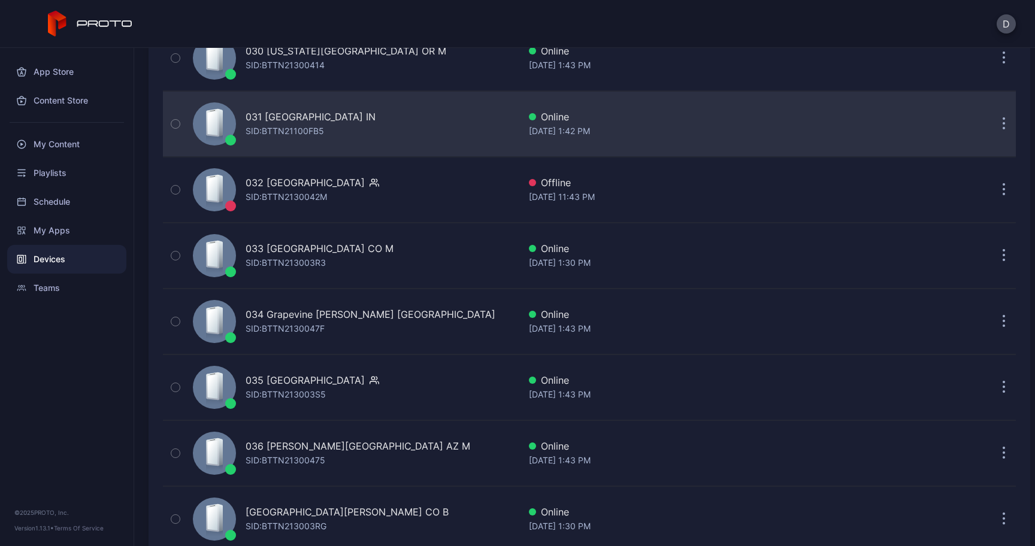
scroll to position [2155, 0]
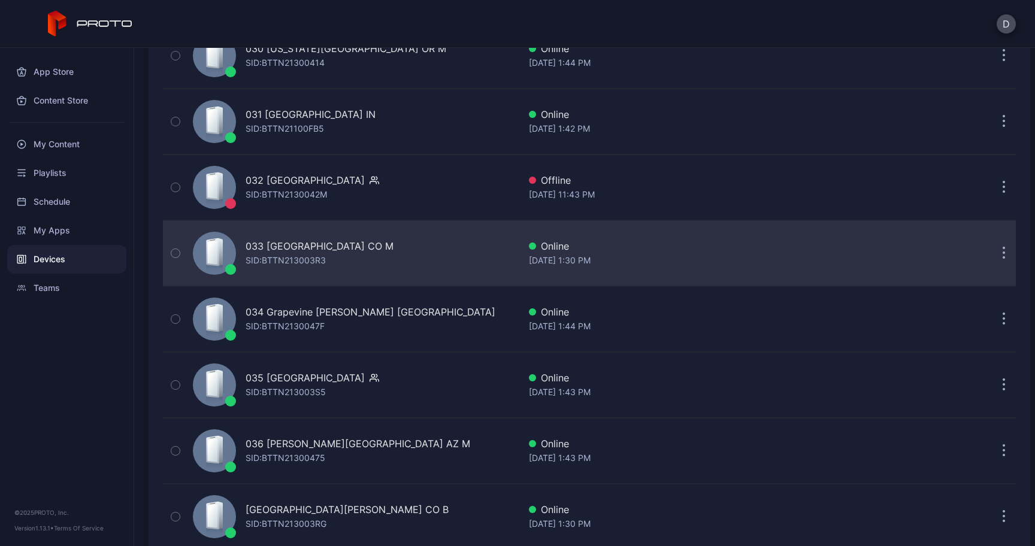
click at [994, 253] on button "button" at bounding box center [1004, 253] width 24 height 24
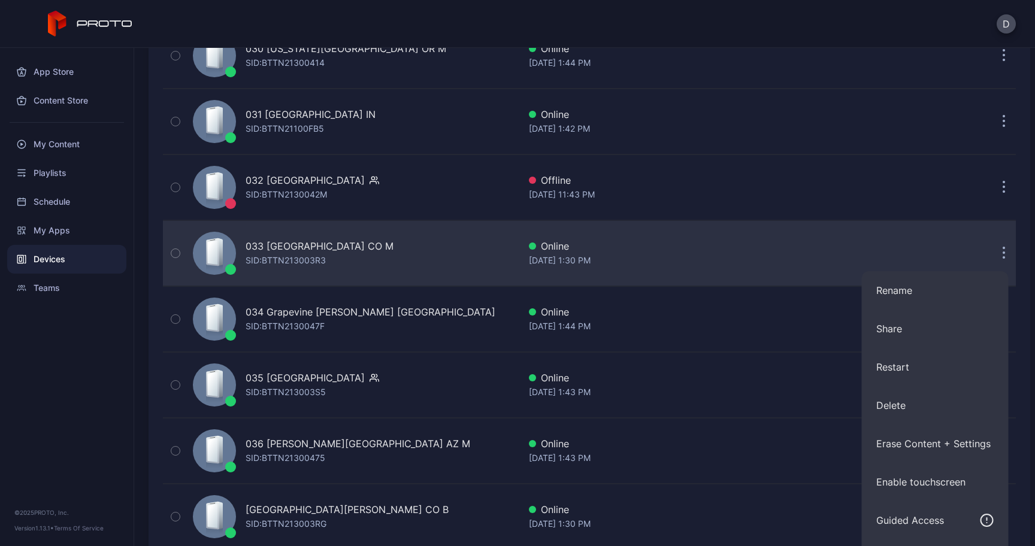
click at [377, 264] on div "033 FlatIron Crossing CO M SID: BTTN213003R3" at bounding box center [353, 253] width 331 height 60
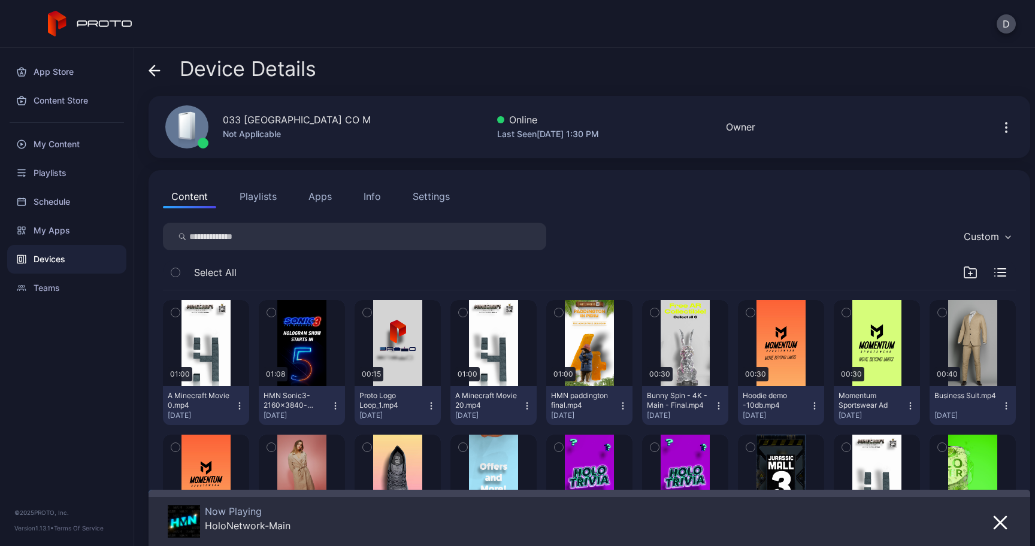
click at [999, 120] on icon "button" at bounding box center [1006, 127] width 14 height 14
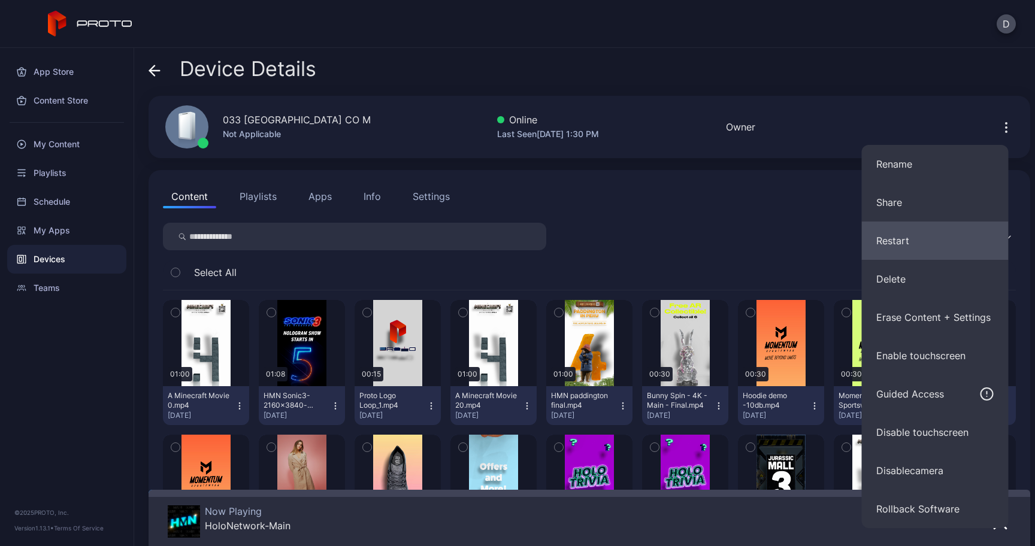
click at [906, 241] on button "Restart" at bounding box center [935, 241] width 147 height 38
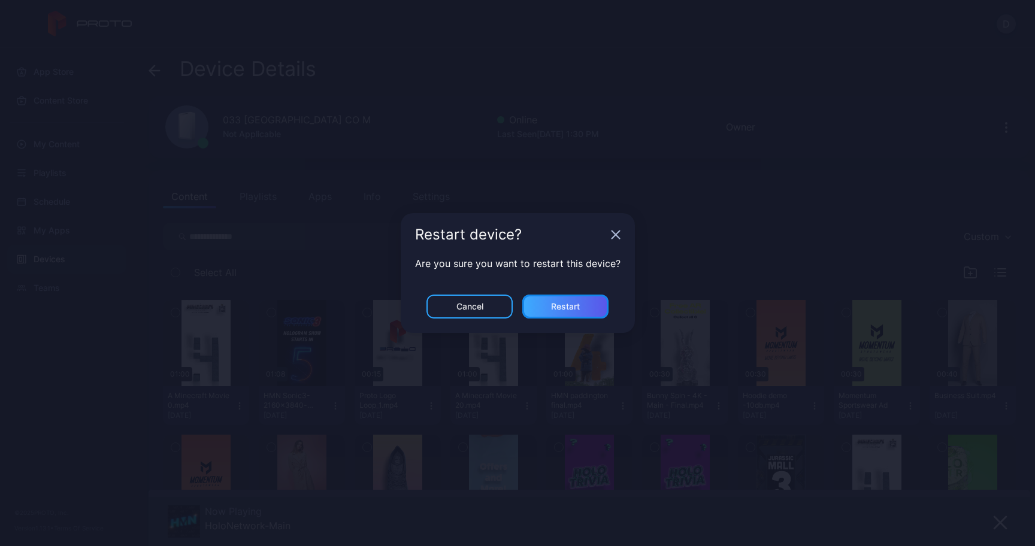
click at [561, 306] on div "Restart" at bounding box center [565, 307] width 29 height 10
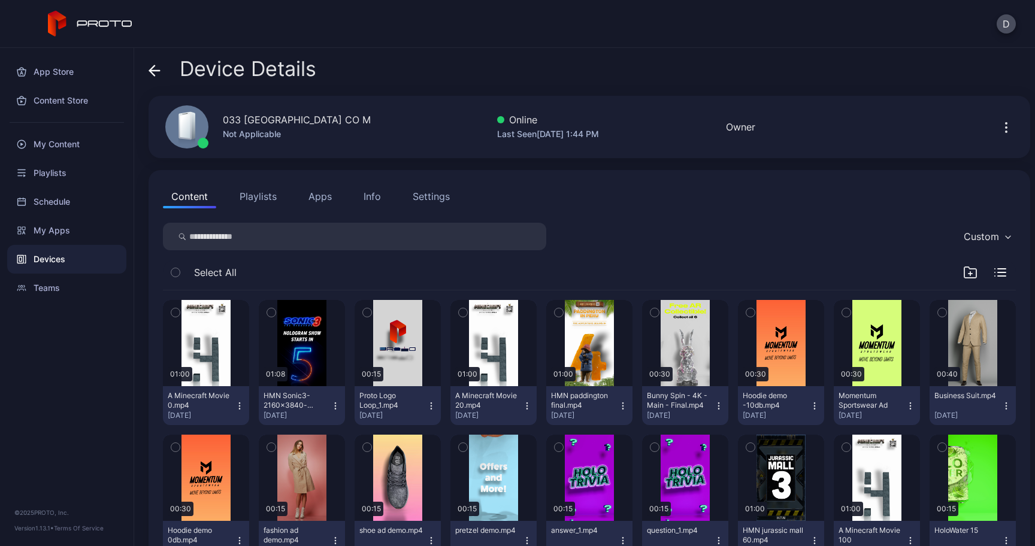
click at [157, 66] on icon at bounding box center [155, 71] width 12 height 12
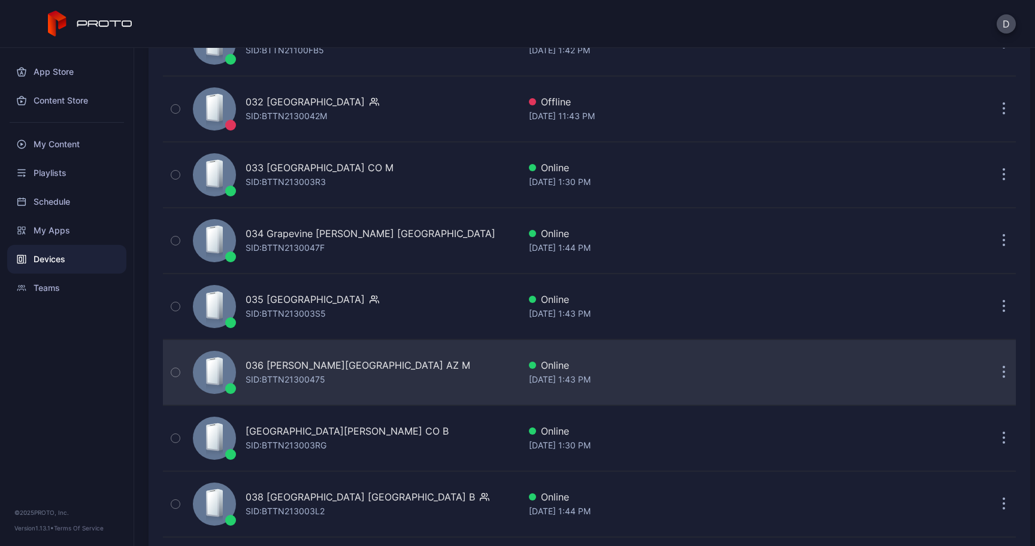
scroll to position [2234, 0]
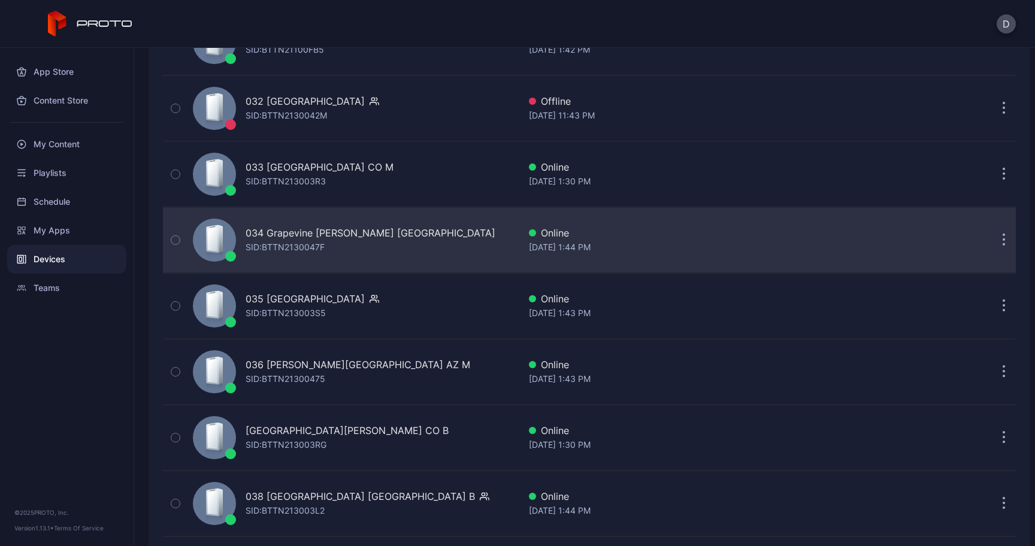
click at [269, 264] on div "034 Grapevine Mills TX SID: BTTN2130047F" at bounding box center [353, 240] width 331 height 60
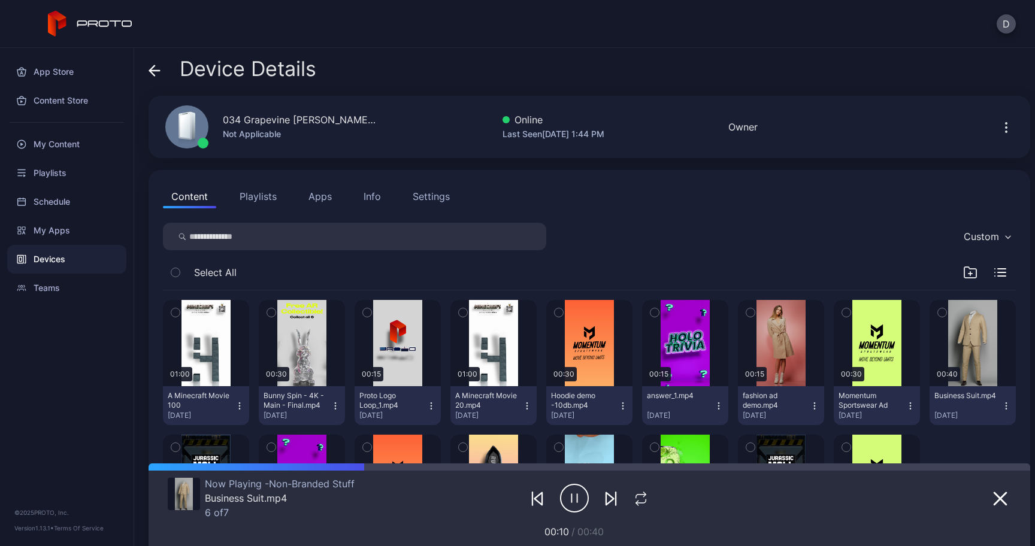
click at [152, 75] on icon at bounding box center [155, 71] width 12 height 12
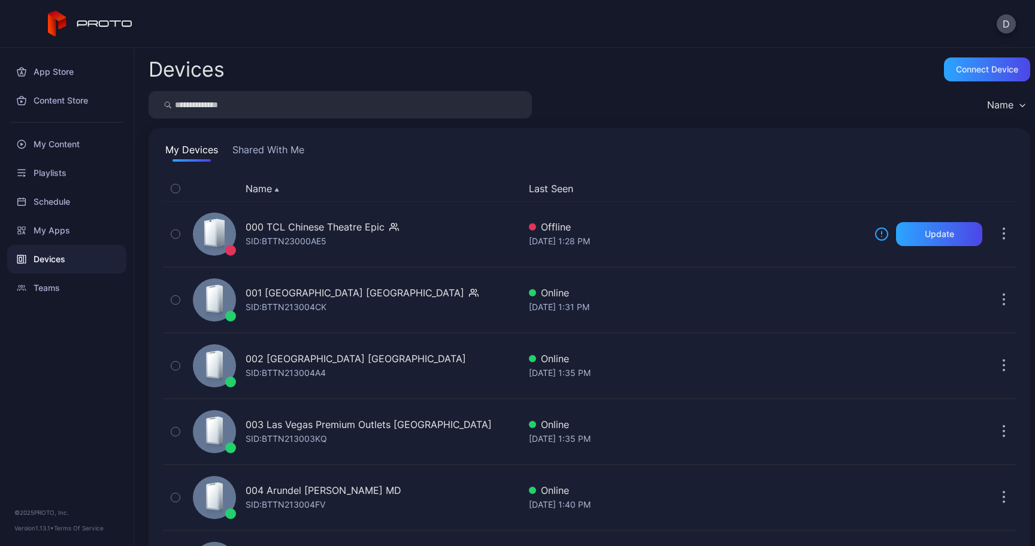
scroll to position [2234, 0]
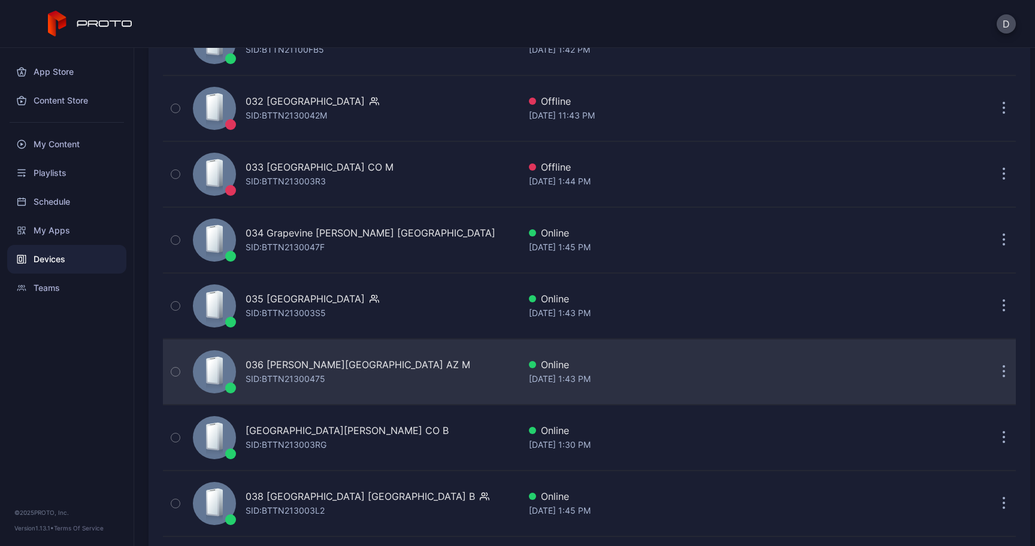
click at [262, 356] on div "036 Chandler Fashion Center AZ M SID: BTTN21300475" at bounding box center [353, 372] width 331 height 60
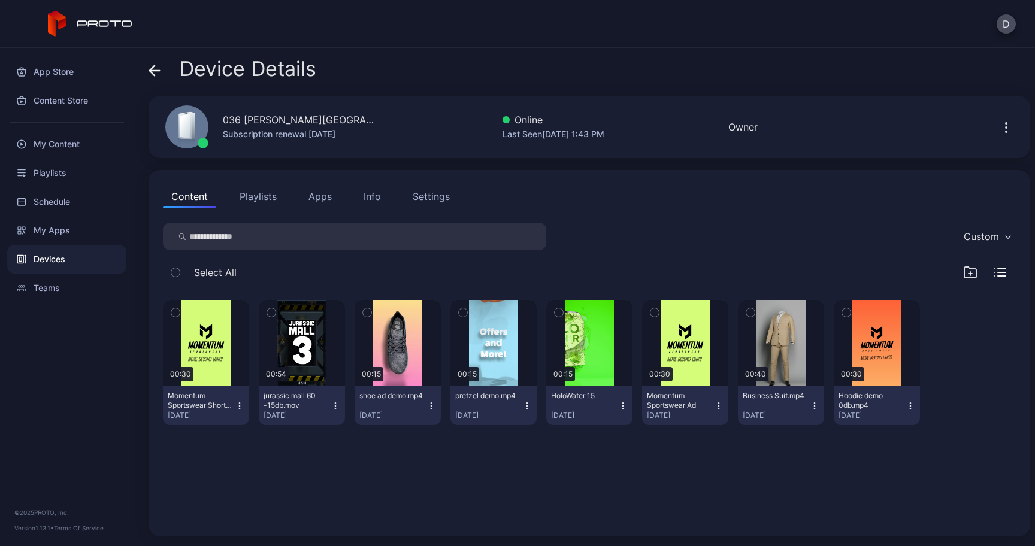
click at [149, 69] on icon at bounding box center [155, 71] width 12 height 12
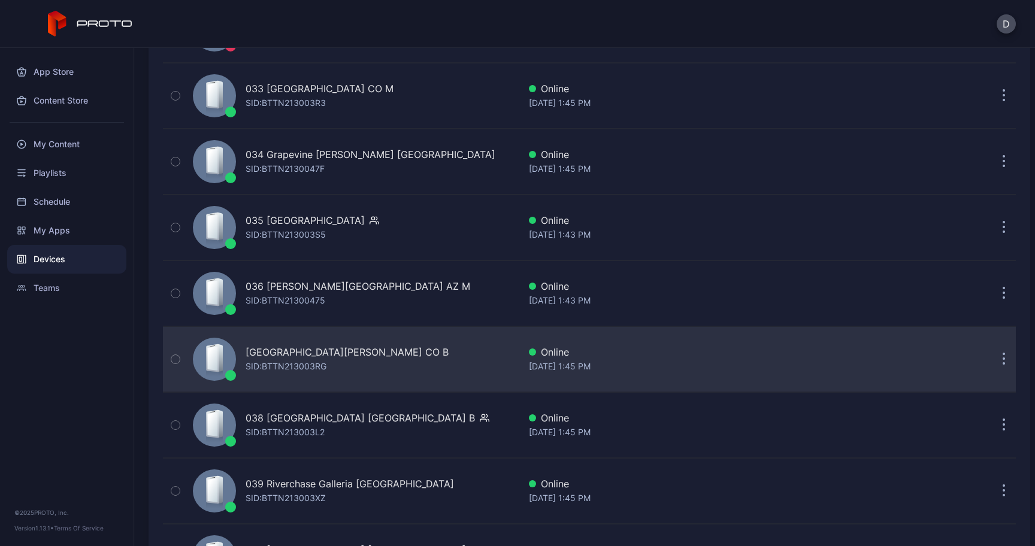
scroll to position [2335, 0]
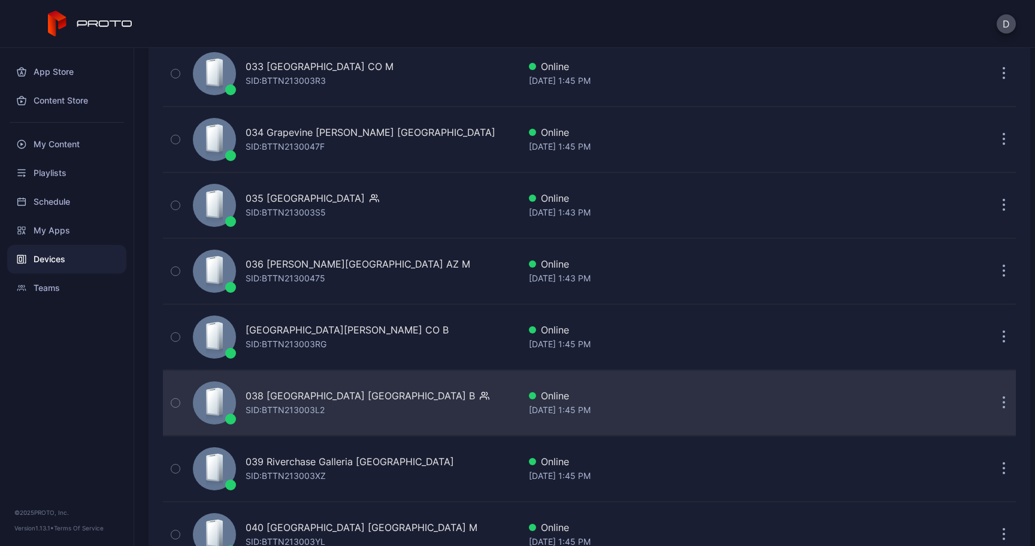
click at [311, 395] on div "038 [GEOGRAPHIC_DATA] [GEOGRAPHIC_DATA] B" at bounding box center [360, 396] width 229 height 14
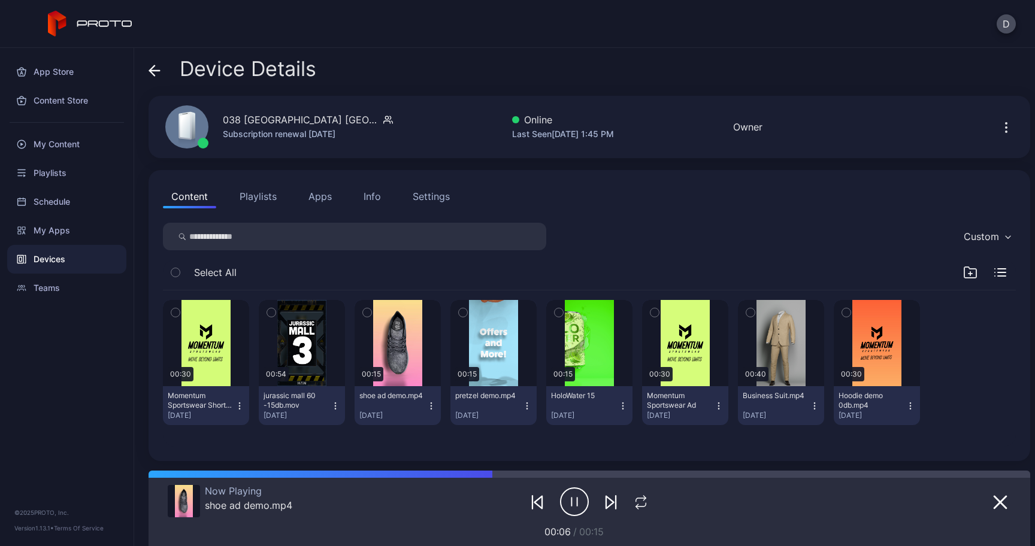
click at [158, 72] on icon at bounding box center [155, 71] width 12 height 12
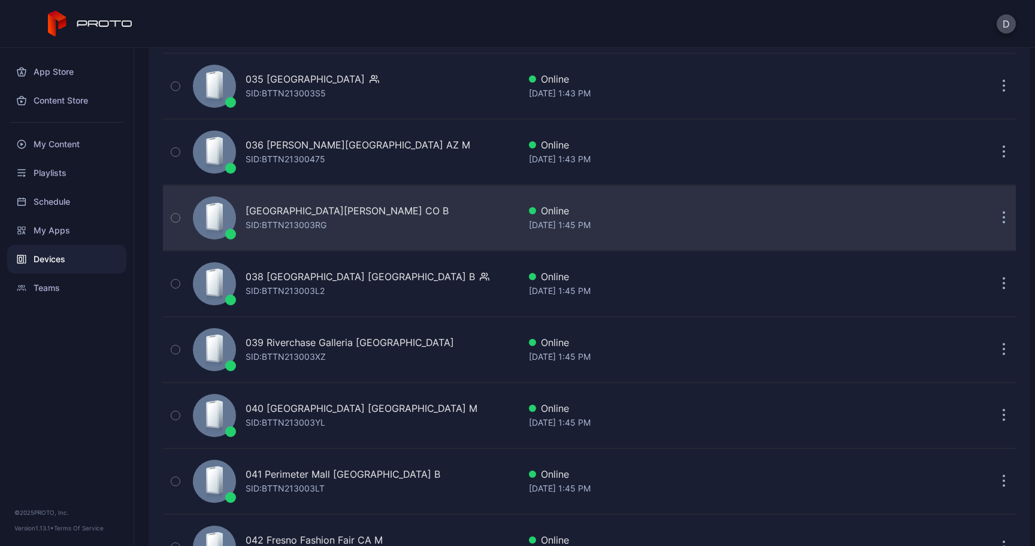
scroll to position [2458, 0]
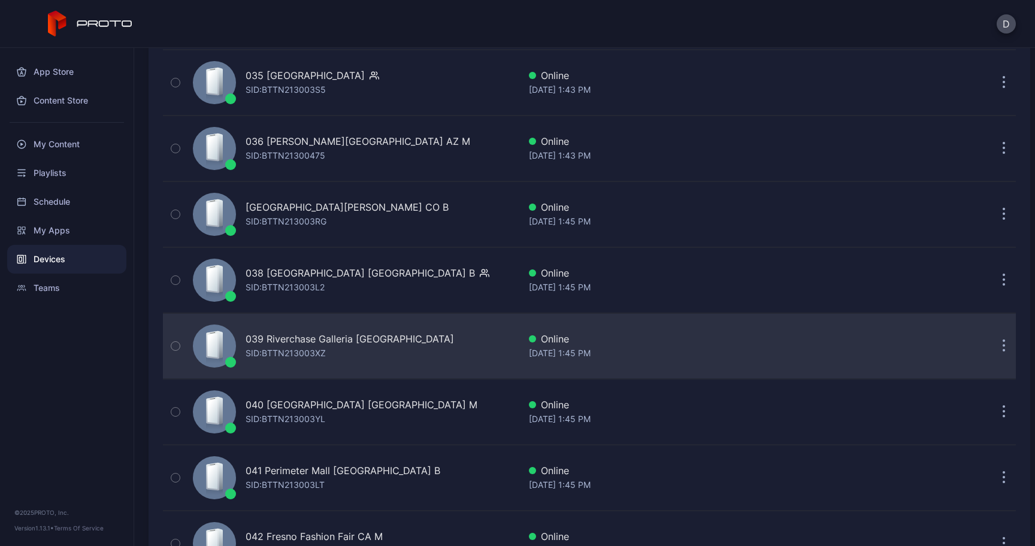
click at [273, 339] on div "039 Riverchase Galleria [GEOGRAPHIC_DATA]" at bounding box center [350, 339] width 208 height 14
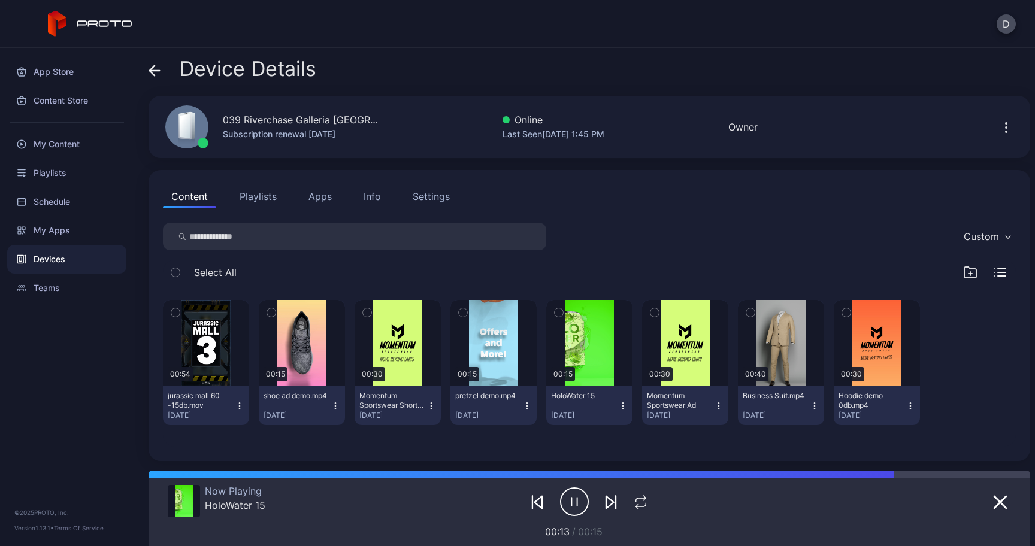
click at [151, 62] on span at bounding box center [155, 69] width 12 height 23
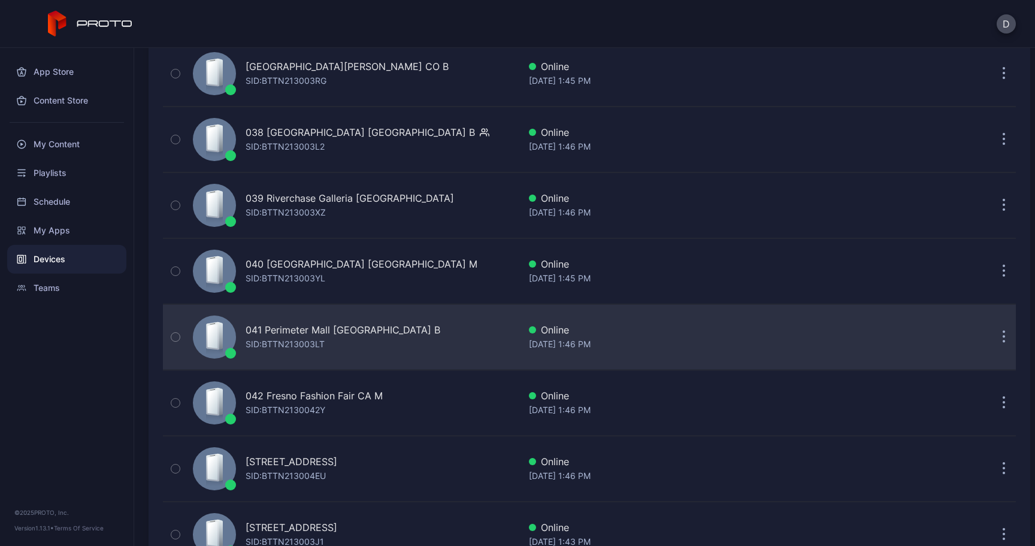
scroll to position [2611, 0]
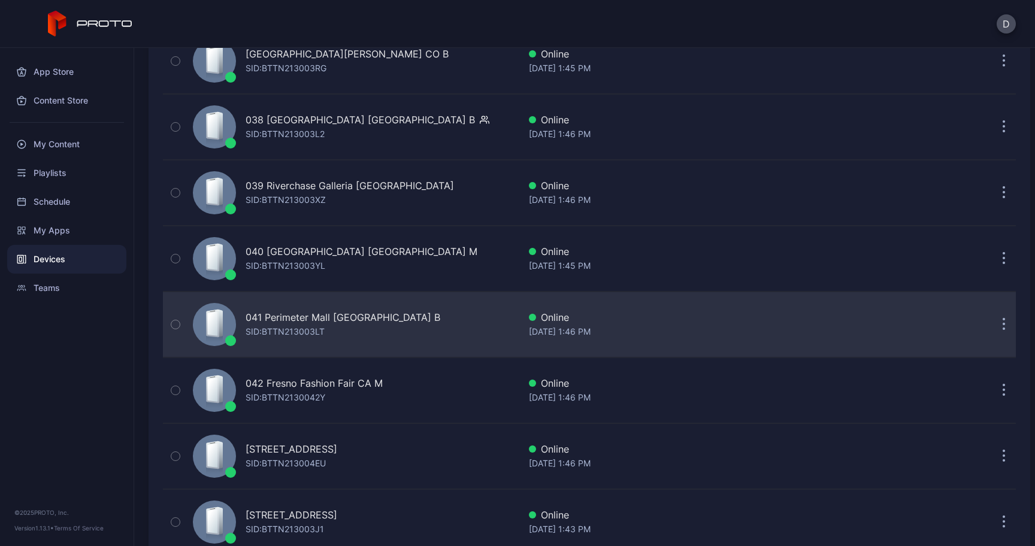
click at [279, 328] on div "SID: BTTN213003LT" at bounding box center [285, 332] width 79 height 14
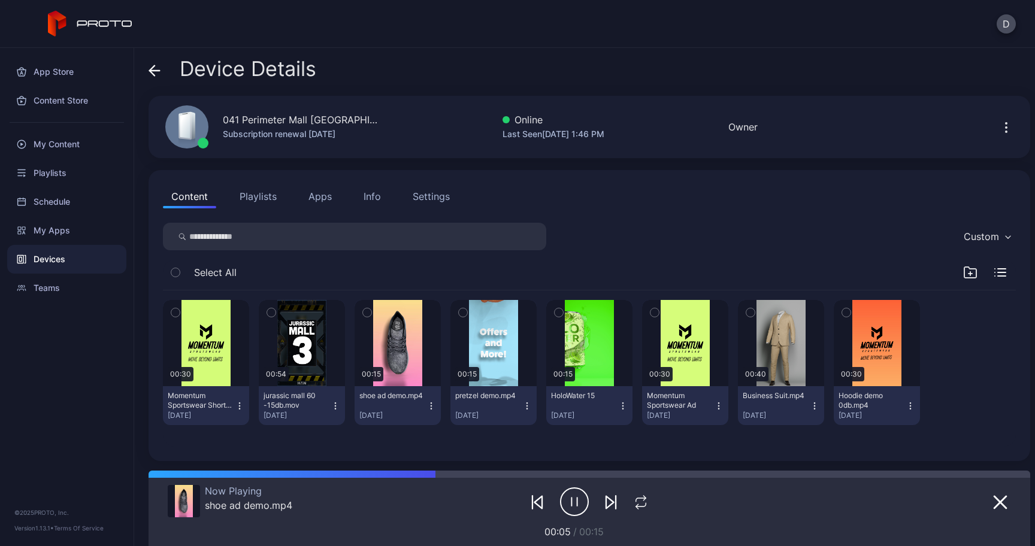
click at [159, 71] on icon at bounding box center [155, 71] width 10 height 0
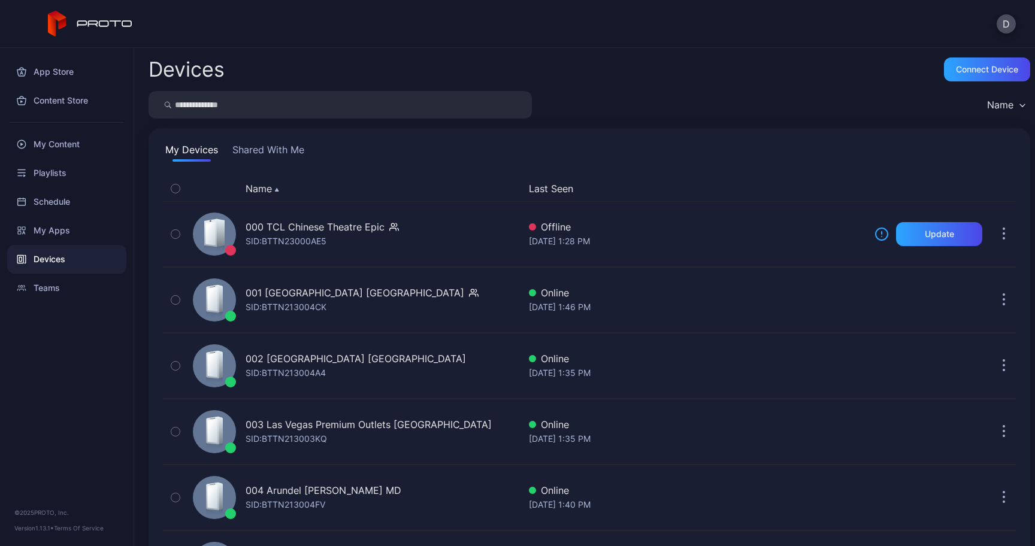
scroll to position [2611, 0]
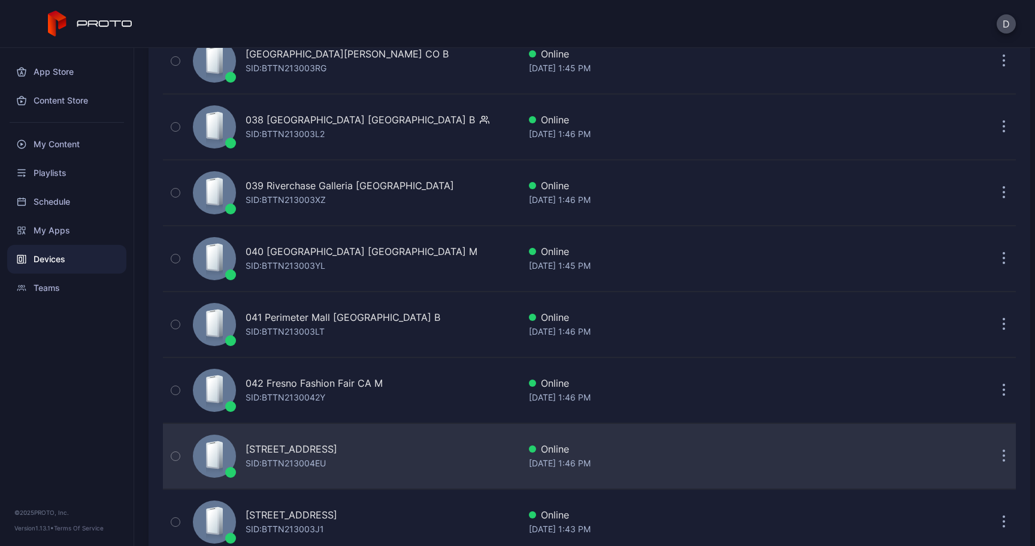
click at [315, 457] on div "SID: BTTN213004EU" at bounding box center [286, 463] width 80 height 14
